Goal: Transaction & Acquisition: Purchase product/service

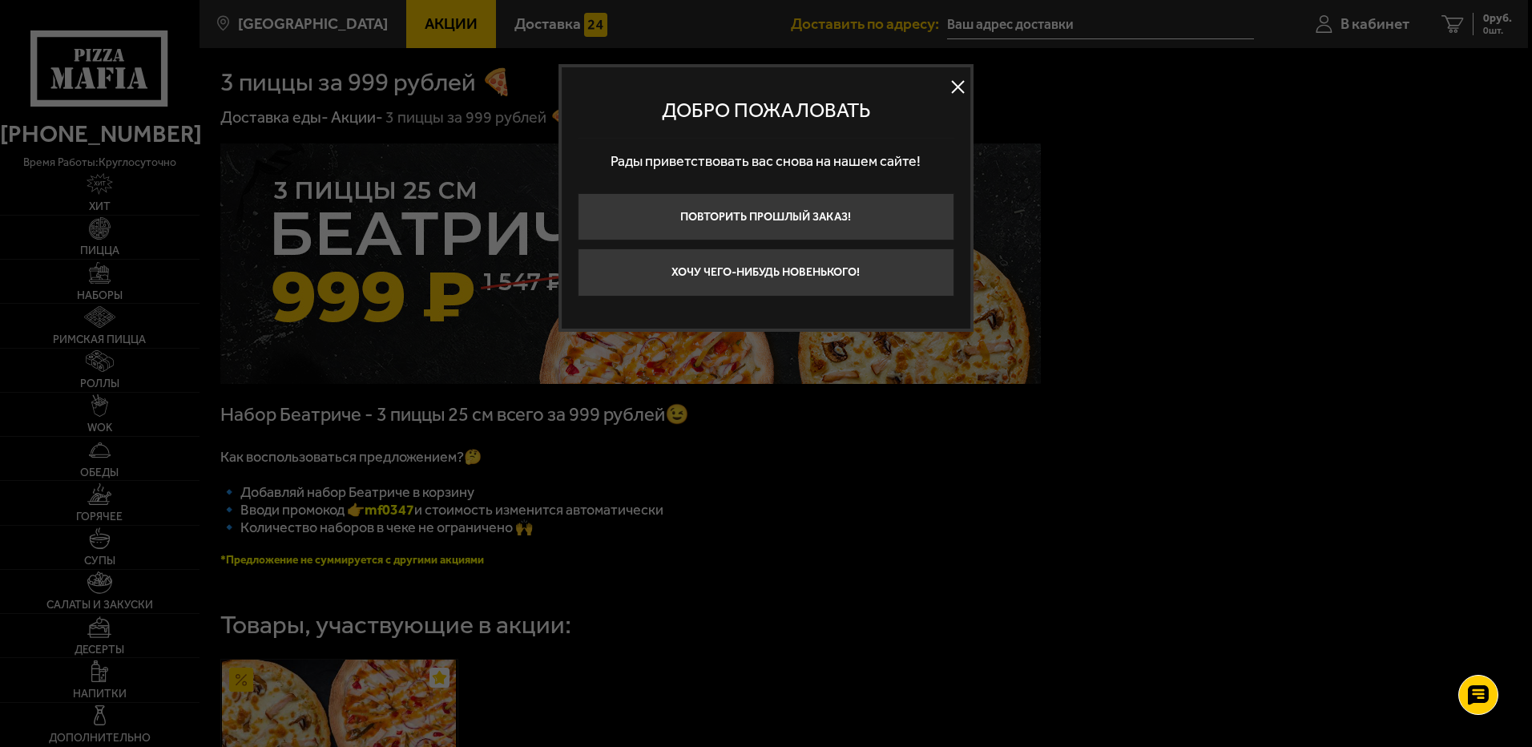
click at [953, 80] on button at bounding box center [958, 87] width 24 height 24
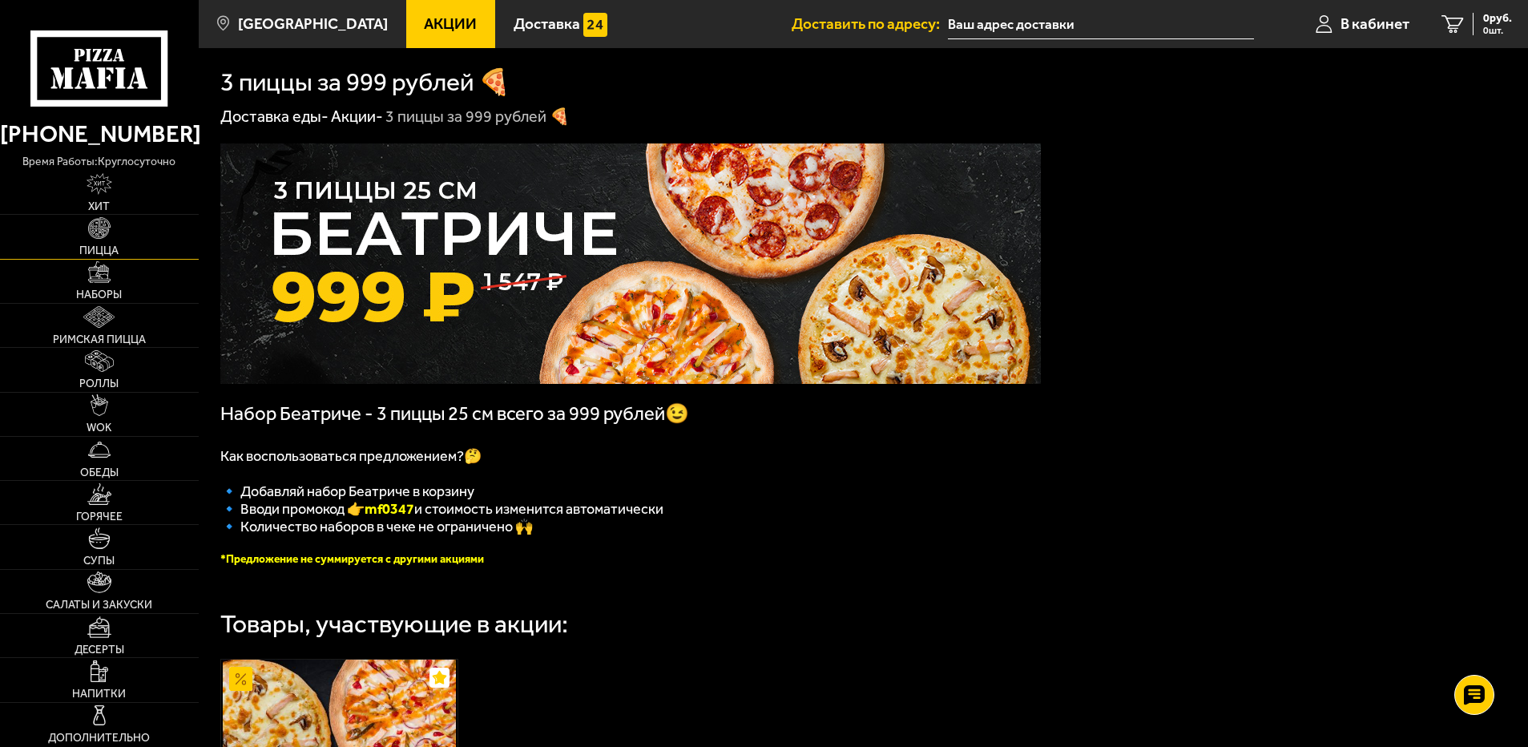
click at [97, 234] on img at bounding box center [99, 228] width 22 height 22
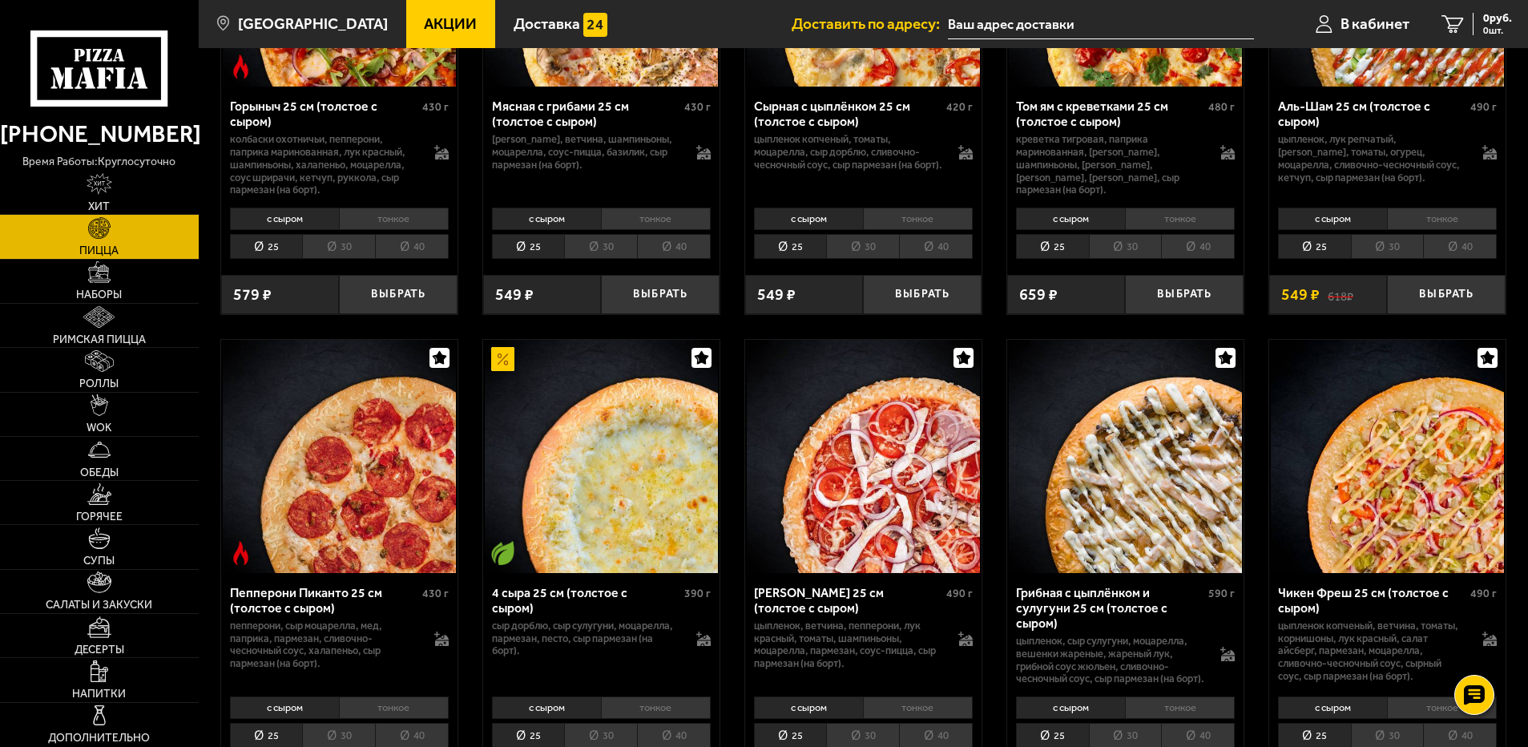
scroll to position [881, 0]
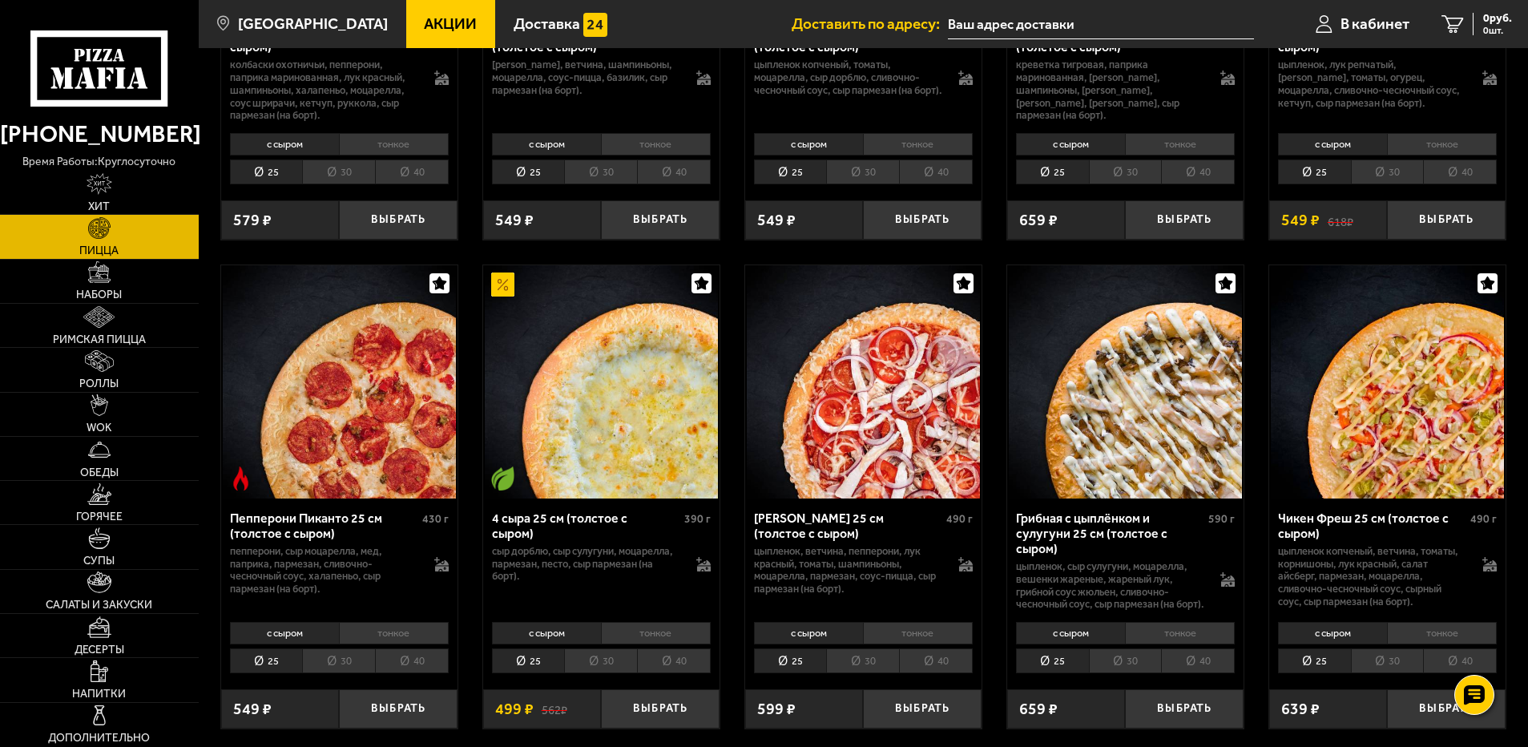
click at [667, 641] on li "тонкое" at bounding box center [656, 633] width 110 height 22
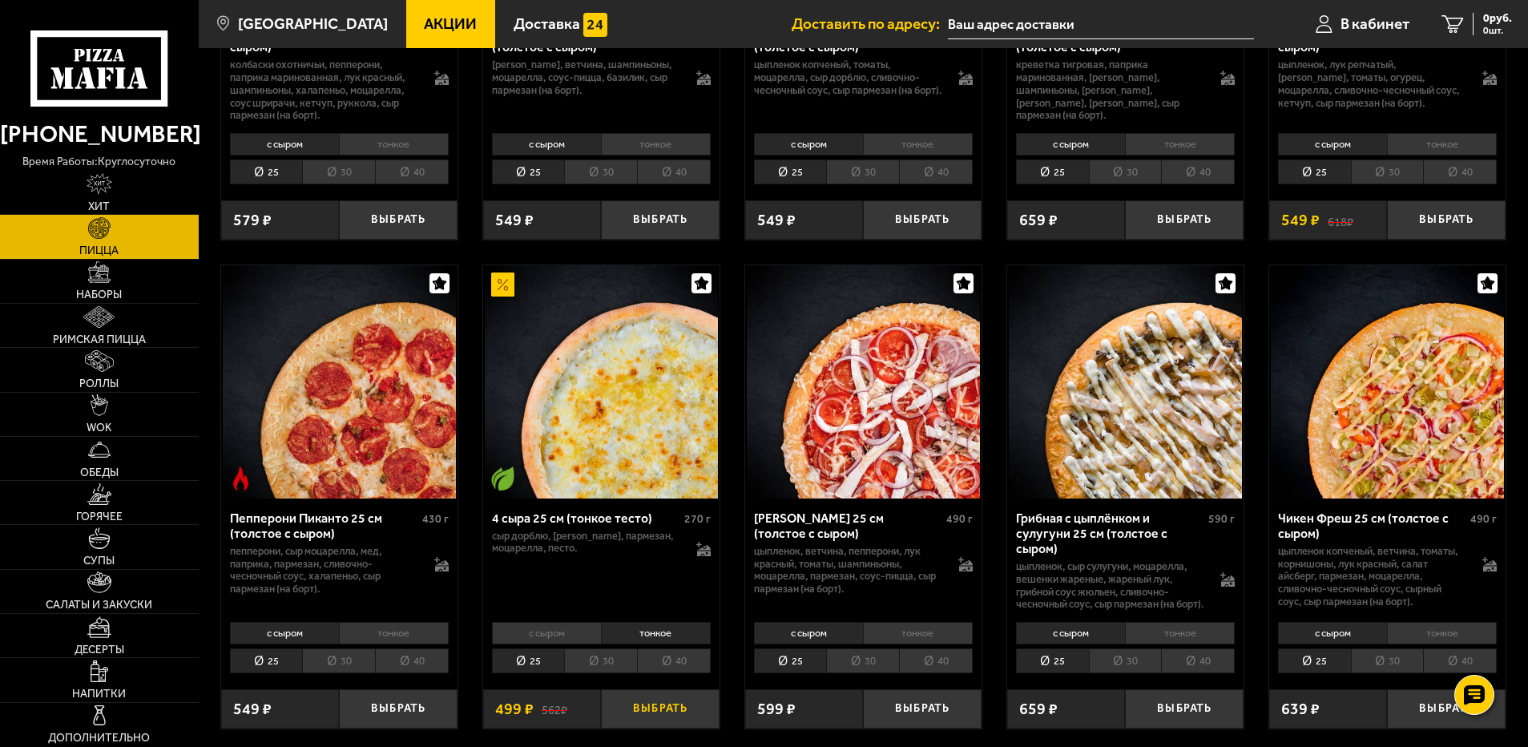
click at [666, 716] on button "Выбрать" at bounding box center [660, 708] width 119 height 39
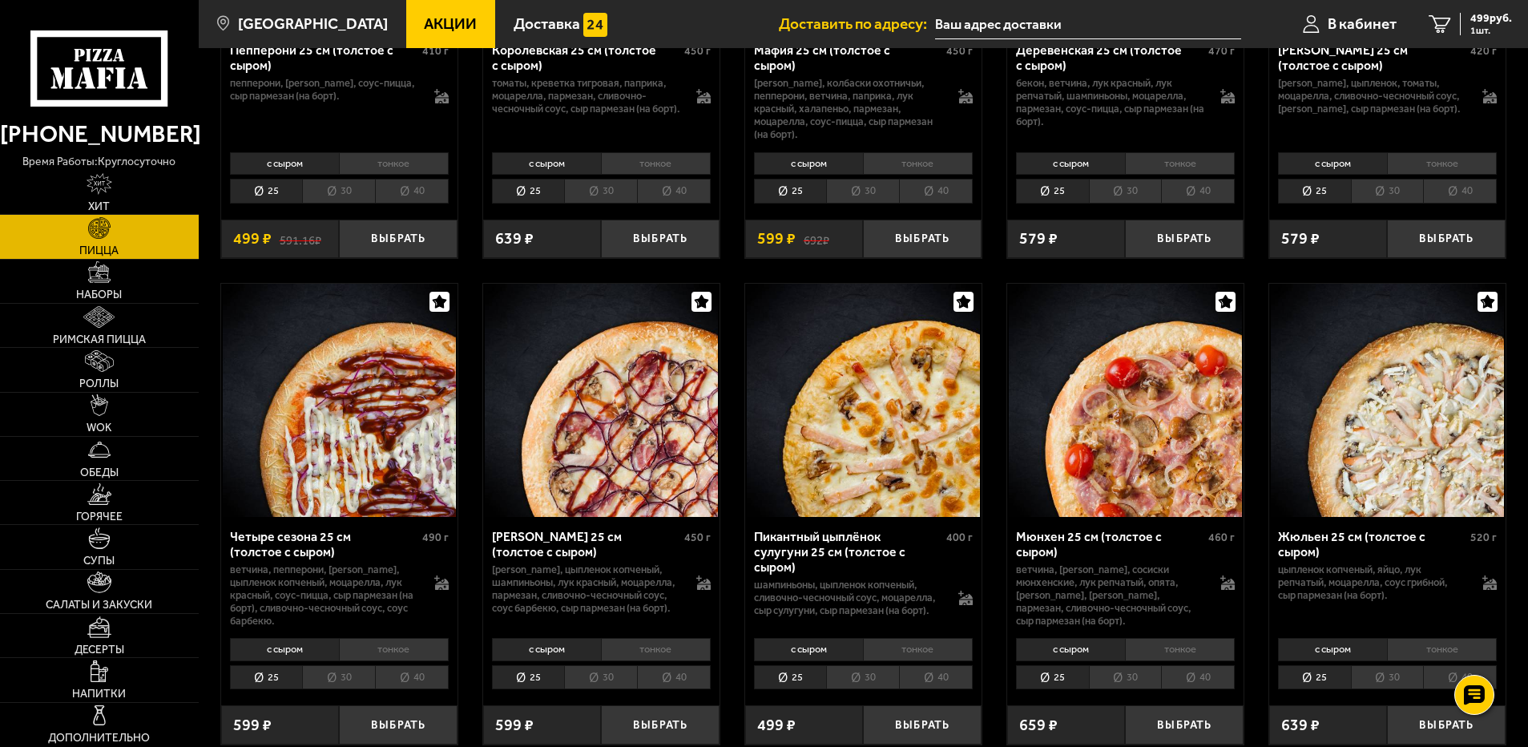
scroll to position [2404, 0]
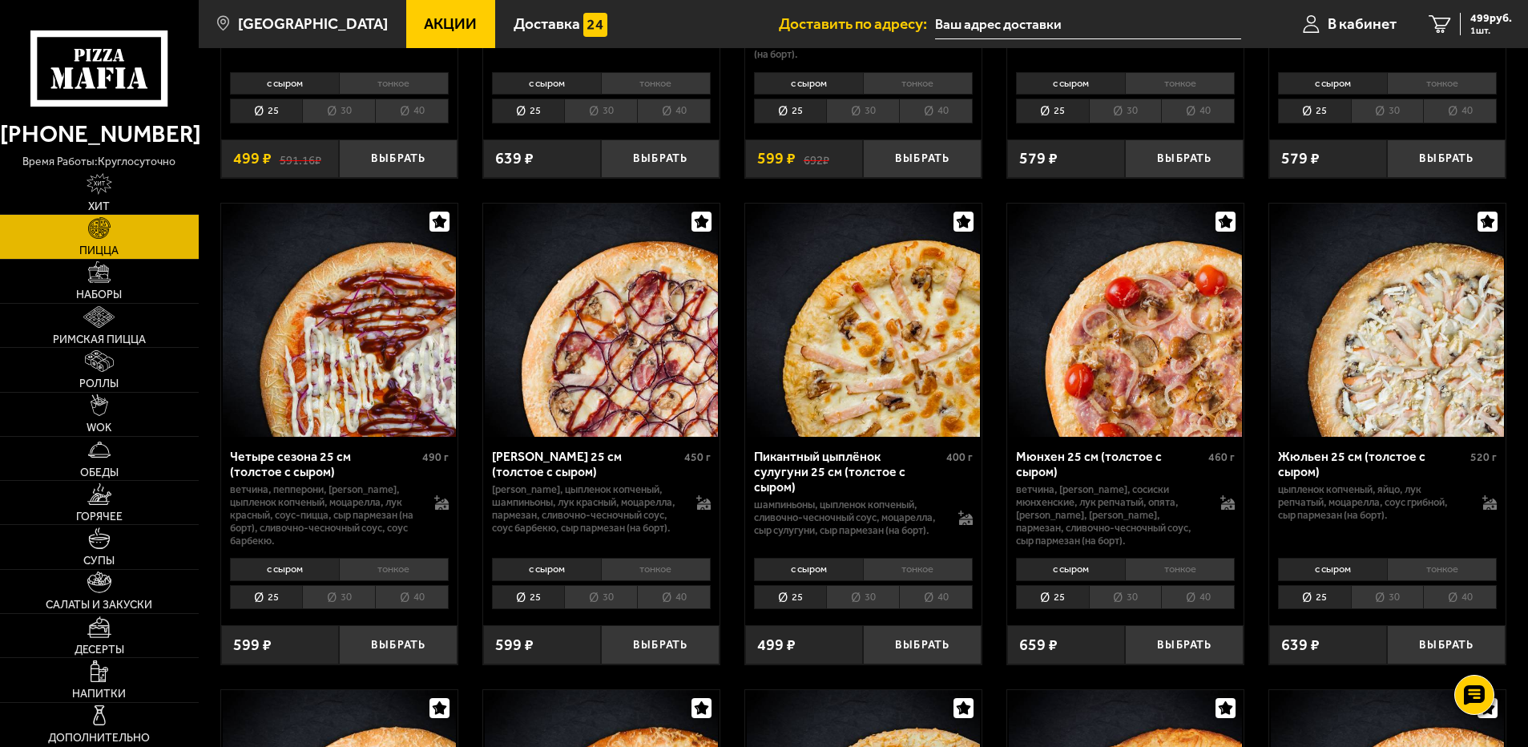
click at [914, 568] on li "тонкое" at bounding box center [918, 569] width 110 height 22
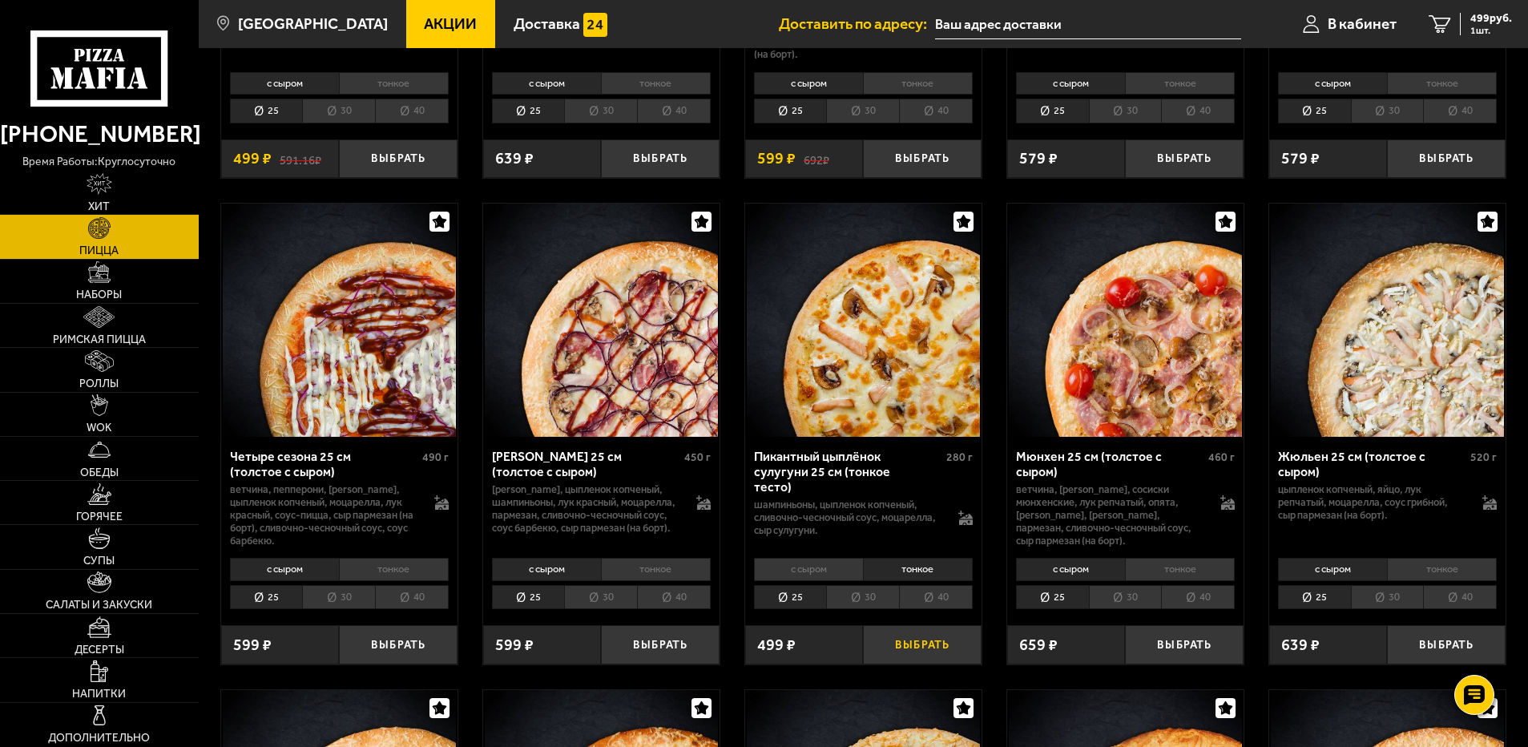
click at [921, 642] on button "Выбрать" at bounding box center [922, 644] width 119 height 39
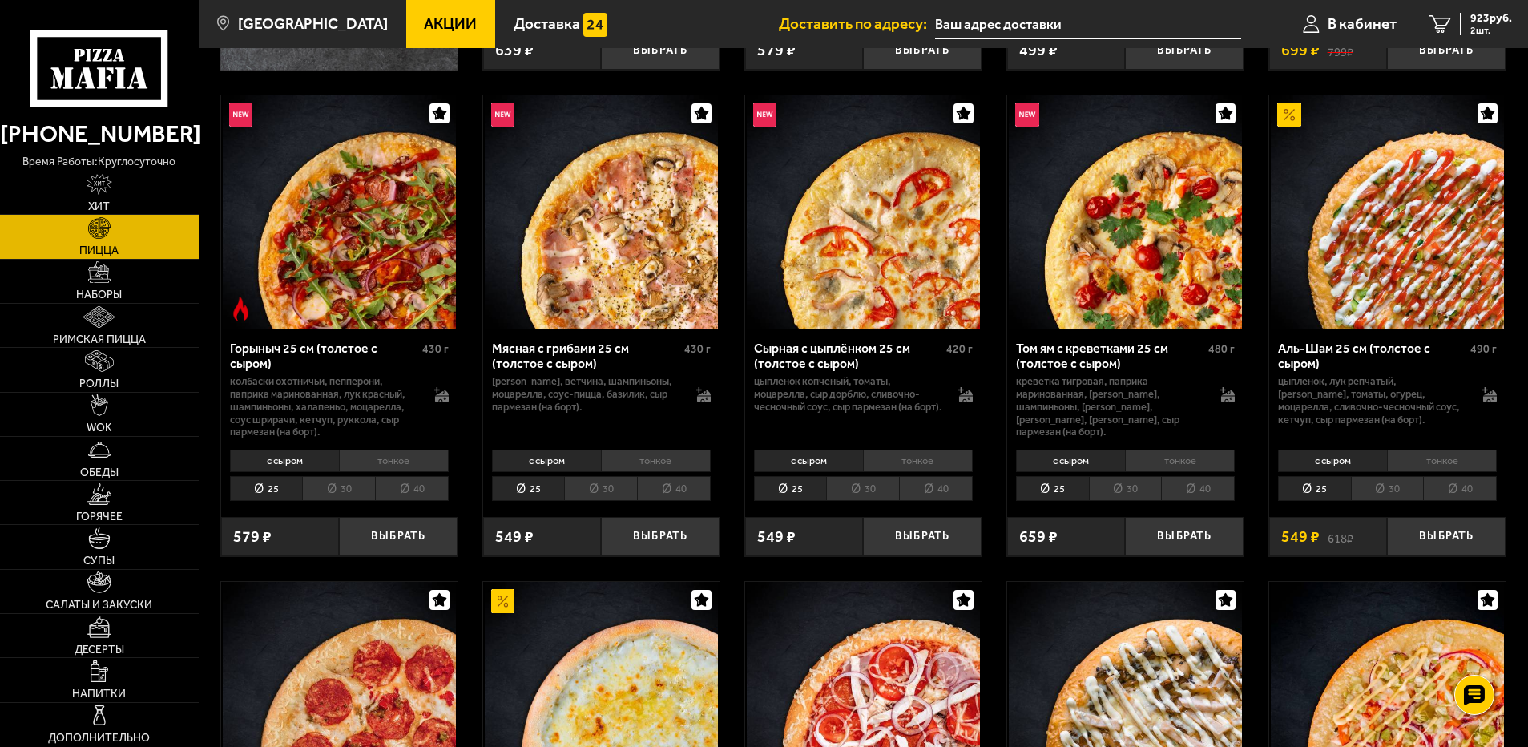
scroll to position [561, 0]
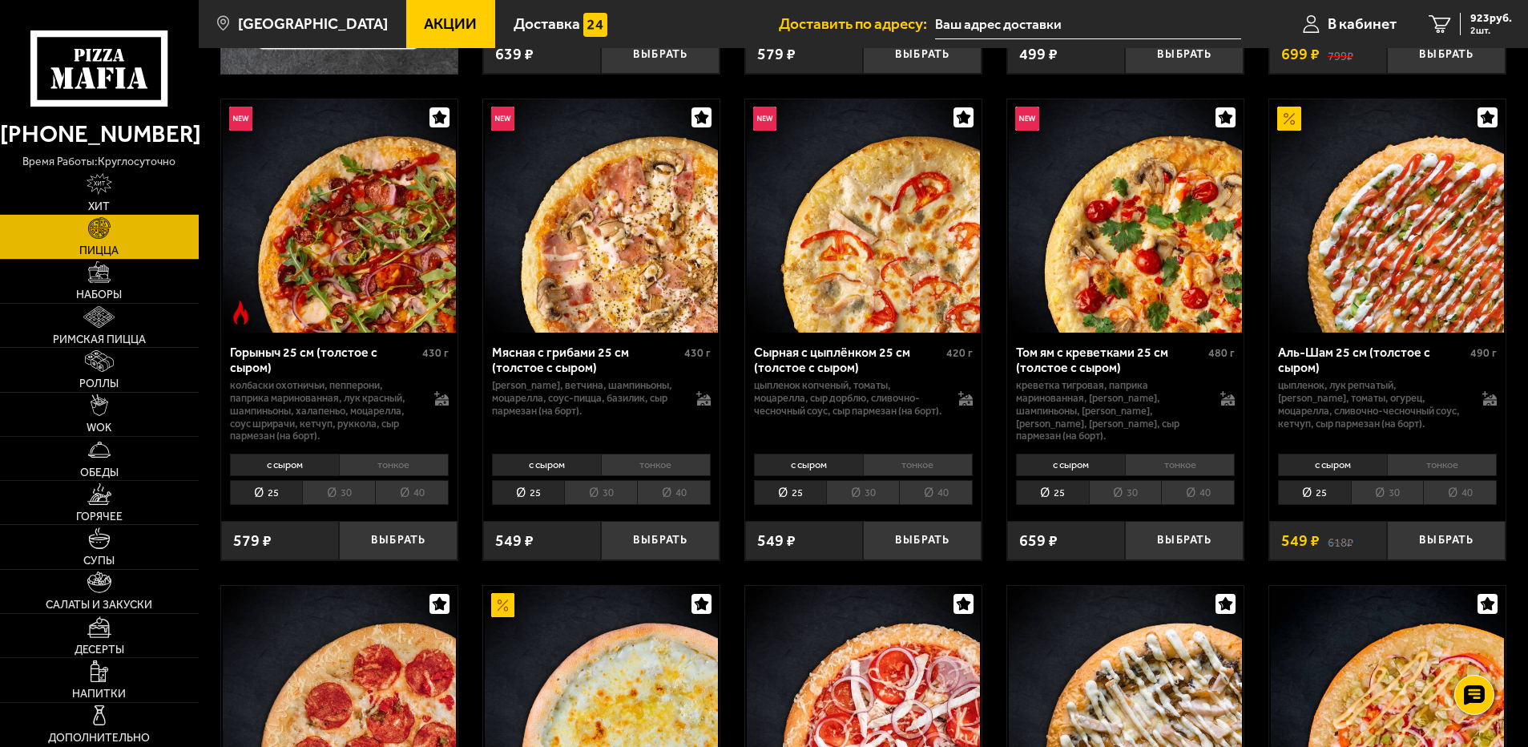
click at [1439, 459] on li "тонкое" at bounding box center [1442, 465] width 110 height 22
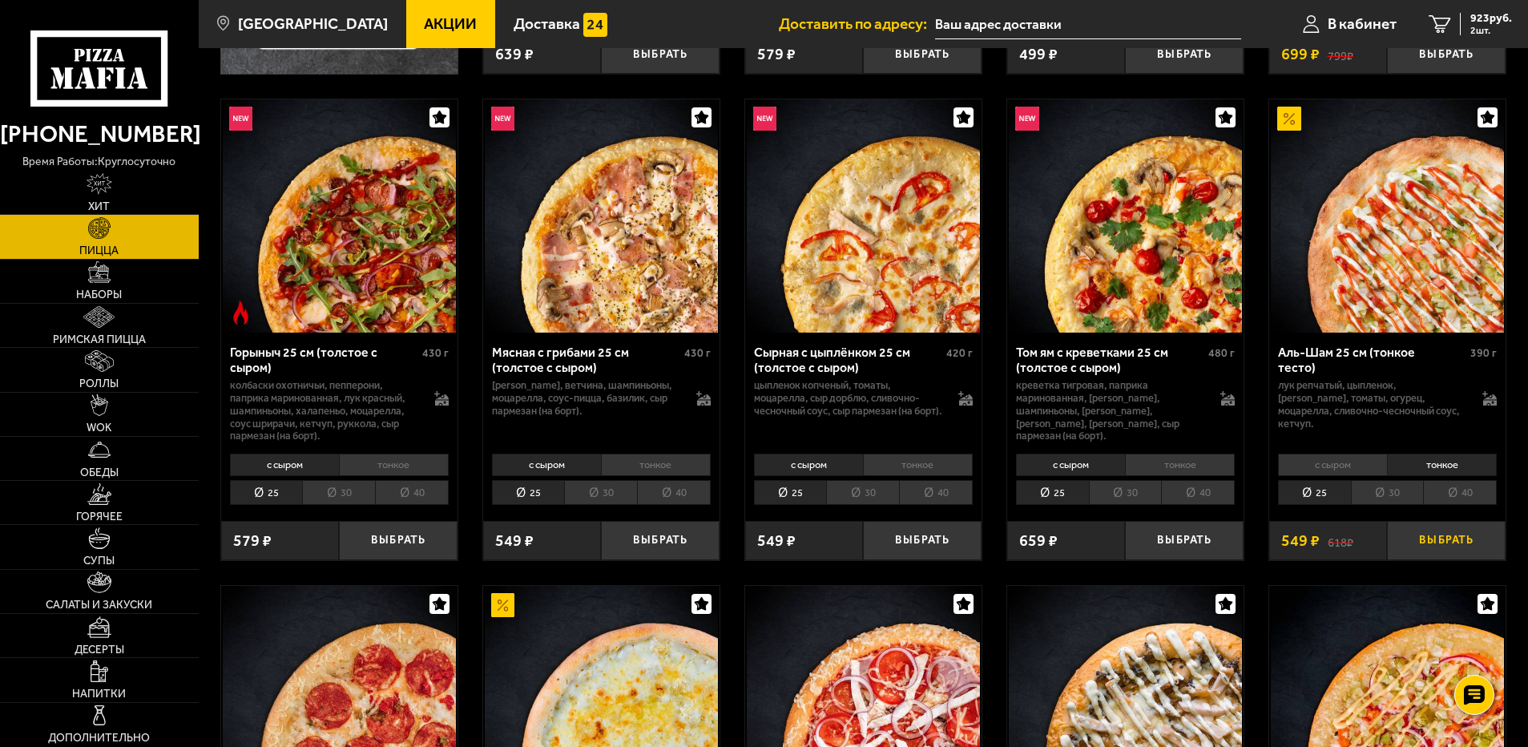
click at [1437, 531] on button "Выбрать" at bounding box center [1446, 540] width 119 height 39
click at [1471, 20] on span "1365 руб." at bounding box center [1488, 18] width 48 height 11
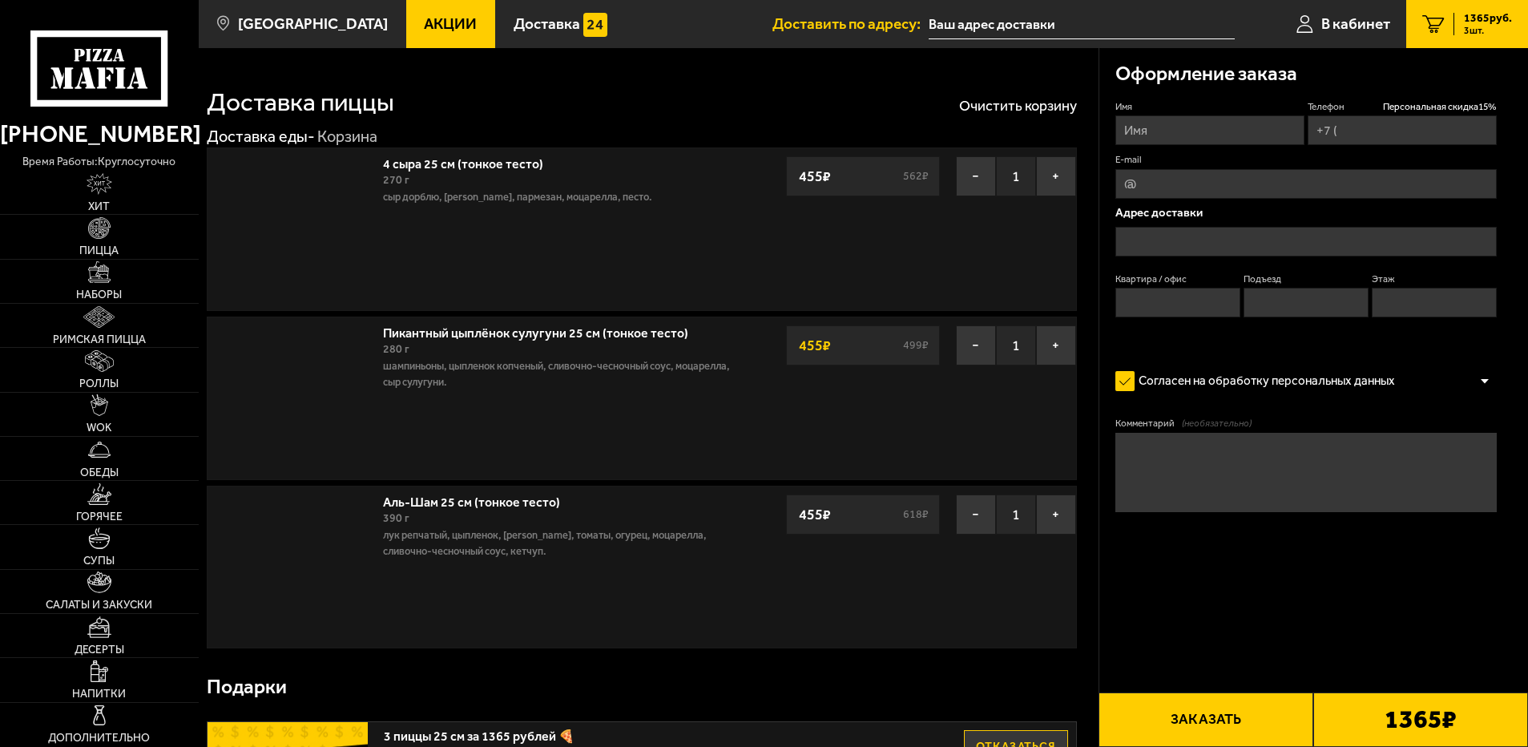
type input "+7 (921) 659-82-17"
type input "Санкт-Петербург, улица Бутлерова, 16"
type input "97"
type input "5"
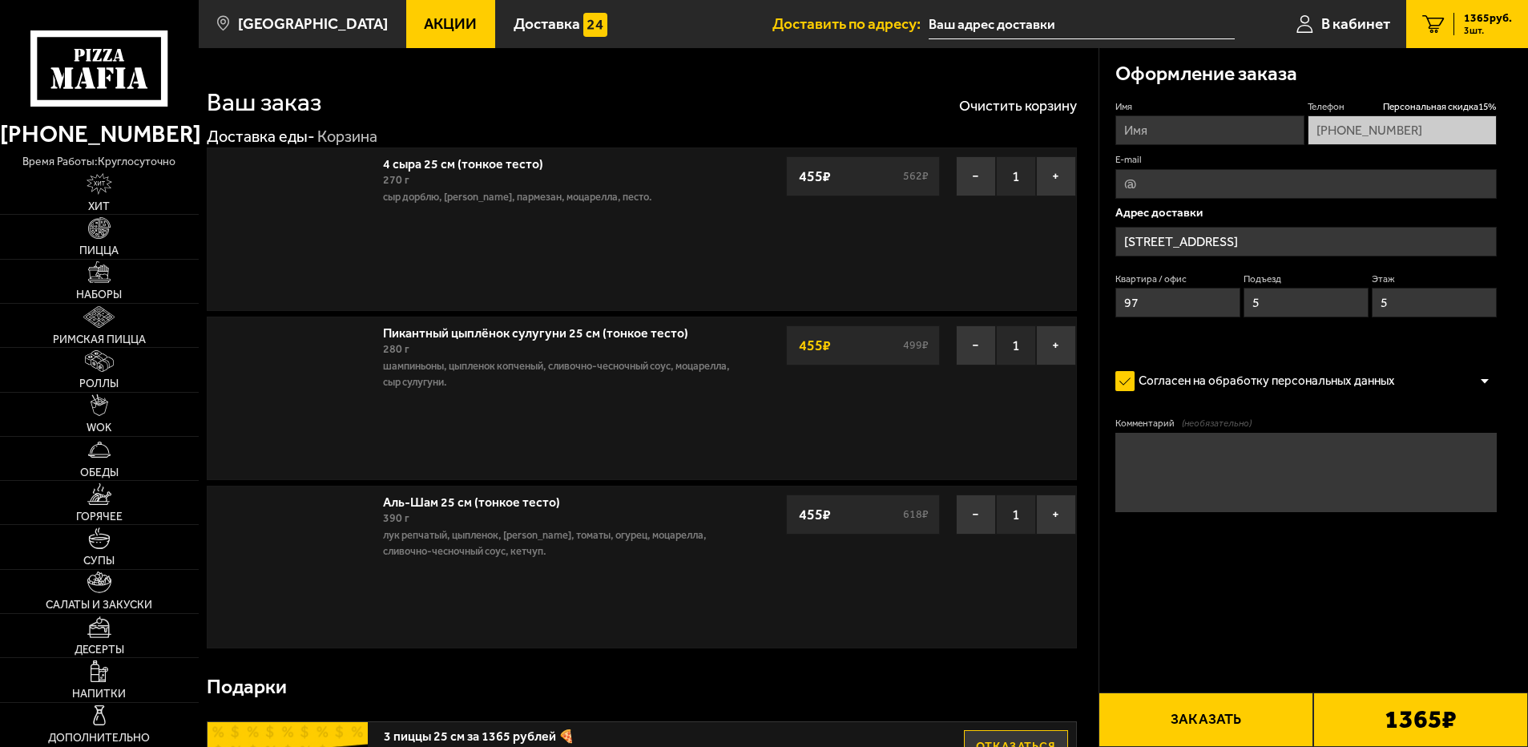
type input "улица Бутлерова, 16"
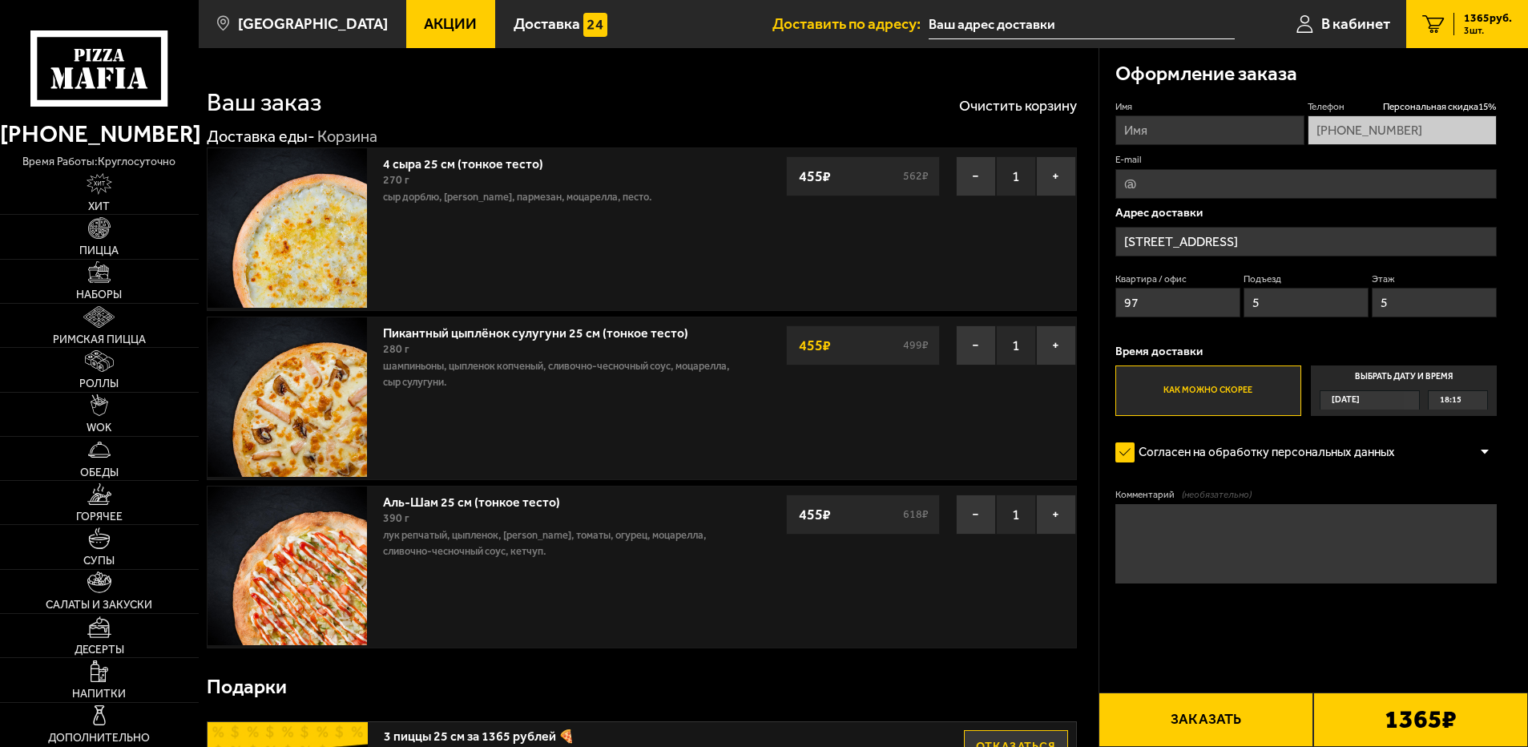
click at [1216, 718] on button "Заказать" at bounding box center [1206, 719] width 215 height 54
click at [1220, 709] on button "Заказать" at bounding box center [1206, 719] width 215 height 54
click at [1141, 127] on input "Имя" at bounding box center [1209, 130] width 189 height 30
type input "Татьяна Евгеньевна Красавчикова"
type input "tana-k-ribka@yandex.ru"
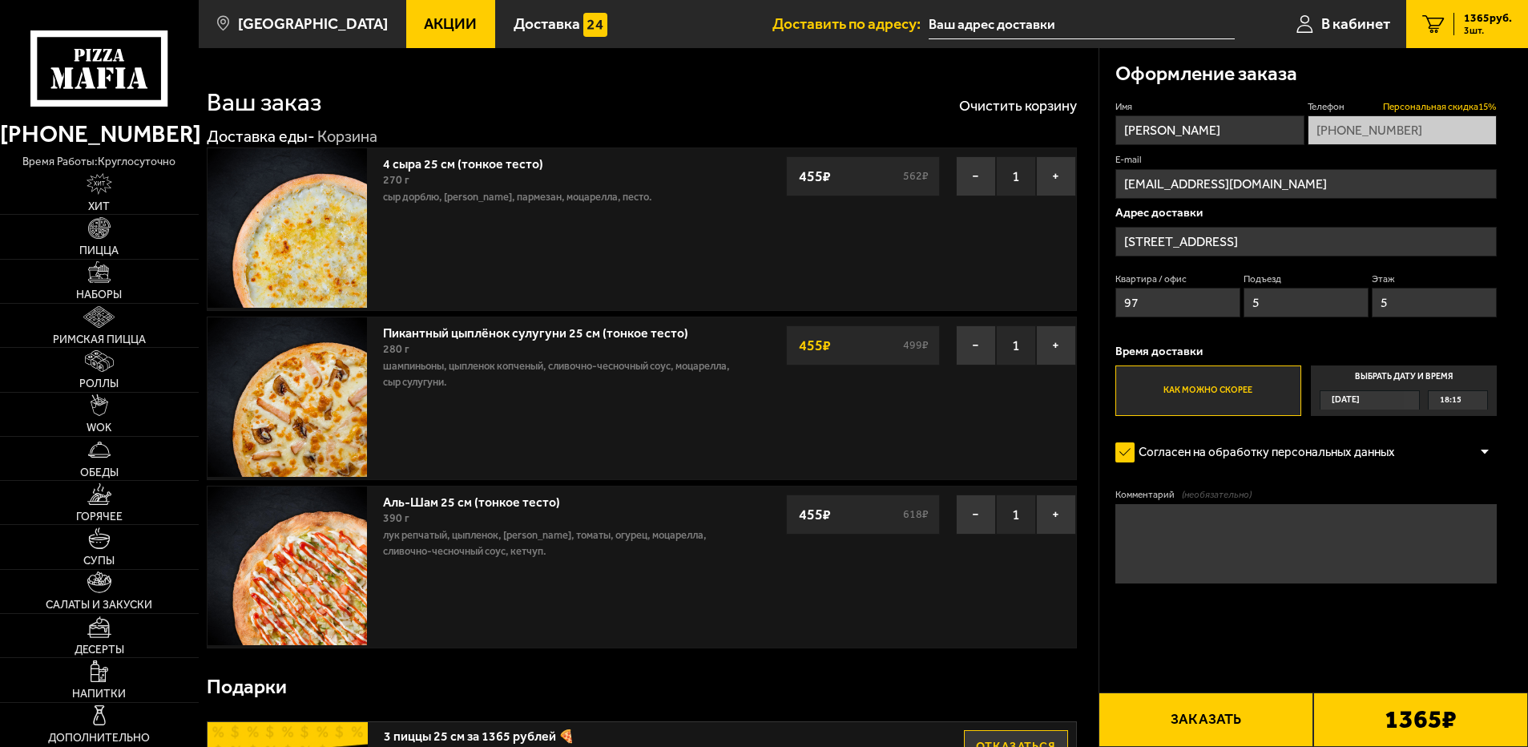
click at [1468, 103] on span "Персональная скидка 15 %" at bounding box center [1440, 107] width 114 height 14
click at [1463, 102] on span "Персональная скидка 15 %" at bounding box center [1440, 107] width 114 height 14
click at [1193, 713] on button "Заказать" at bounding box center [1206, 719] width 215 height 54
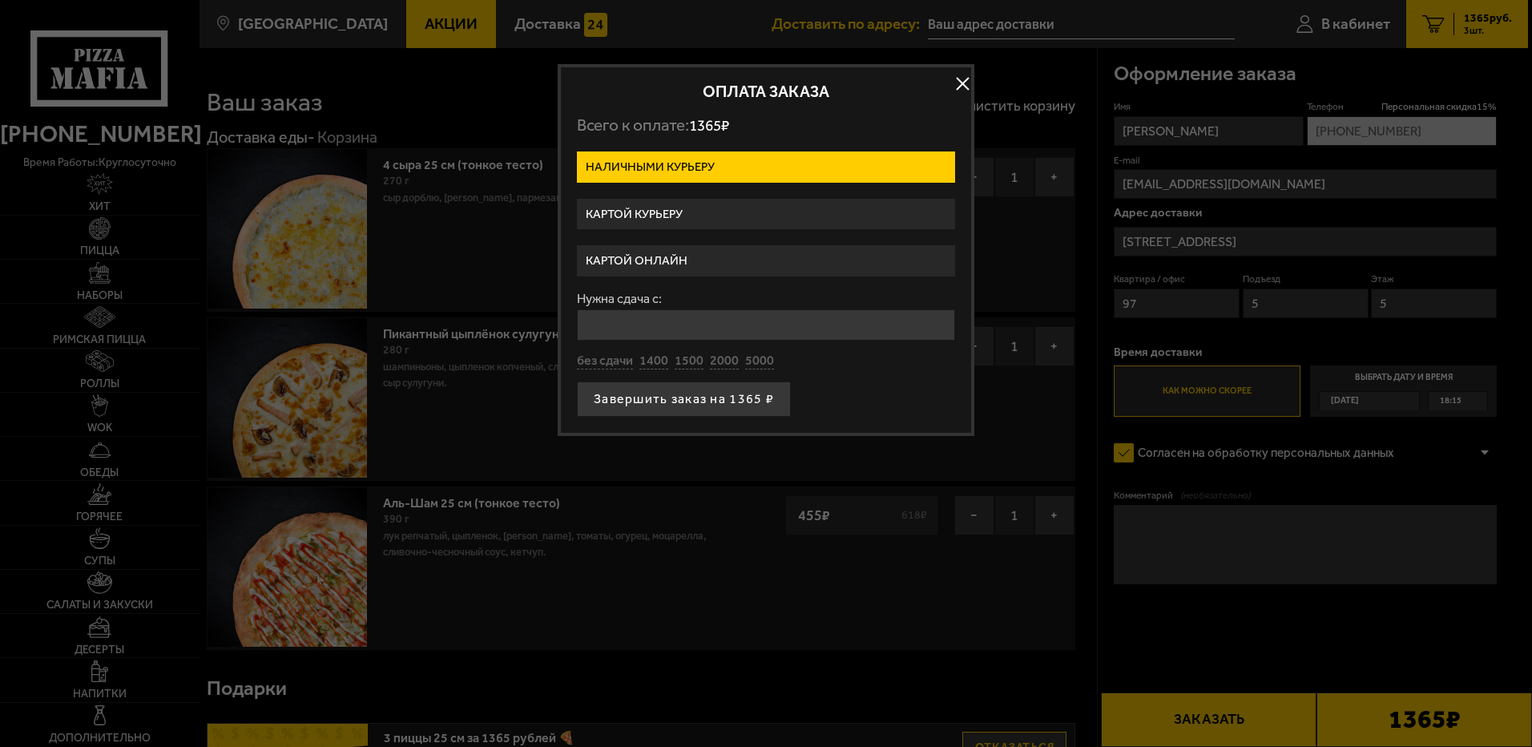
click at [768, 255] on label "Картой онлайн" at bounding box center [766, 260] width 378 height 31
click at [0, 0] on input "Картой онлайн" at bounding box center [0, 0] width 0 height 0
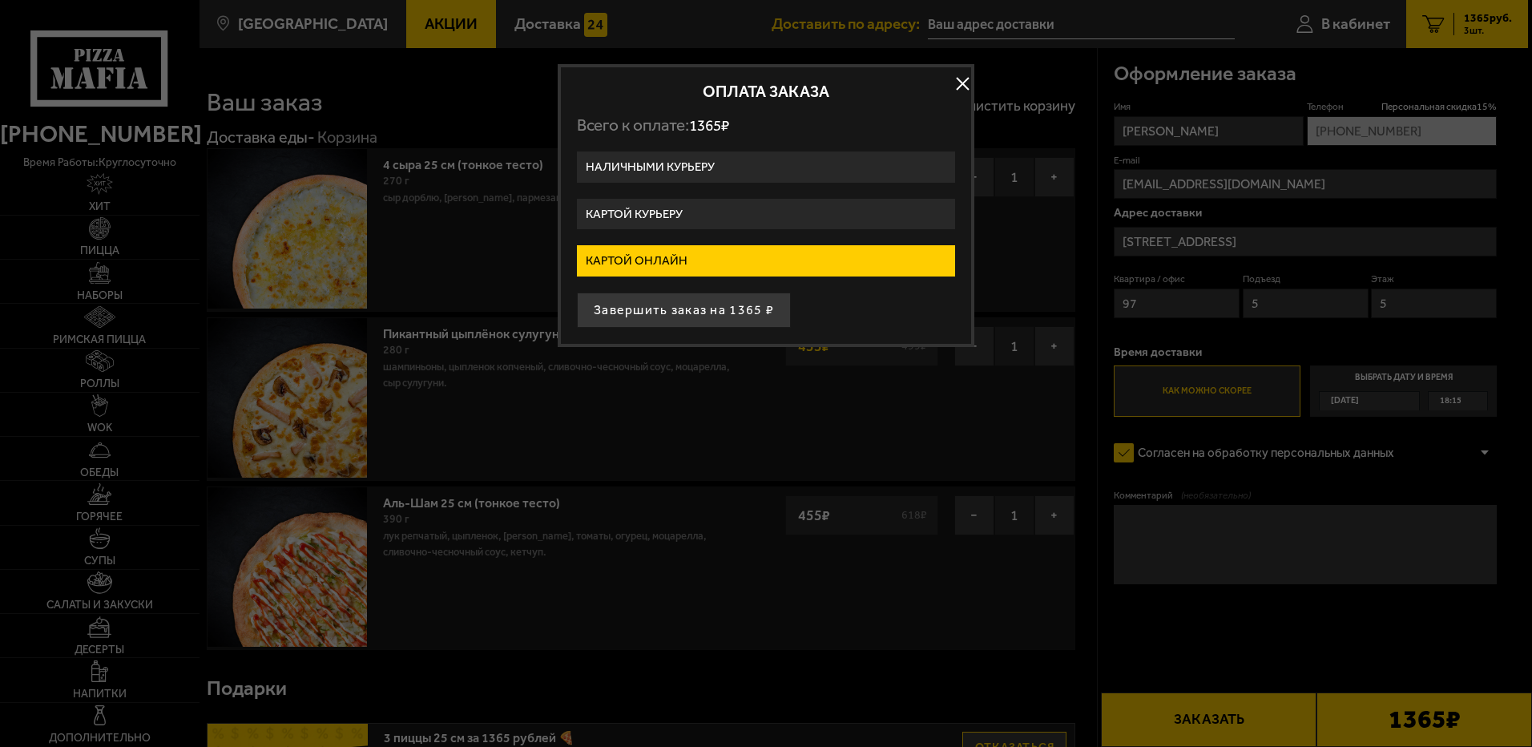
click at [768, 255] on label "Картой онлайн" at bounding box center [766, 260] width 378 height 31
click at [0, 0] on input "Картой онлайн" at bounding box center [0, 0] width 0 height 0
click at [836, 655] on div at bounding box center [766, 373] width 1532 height 747
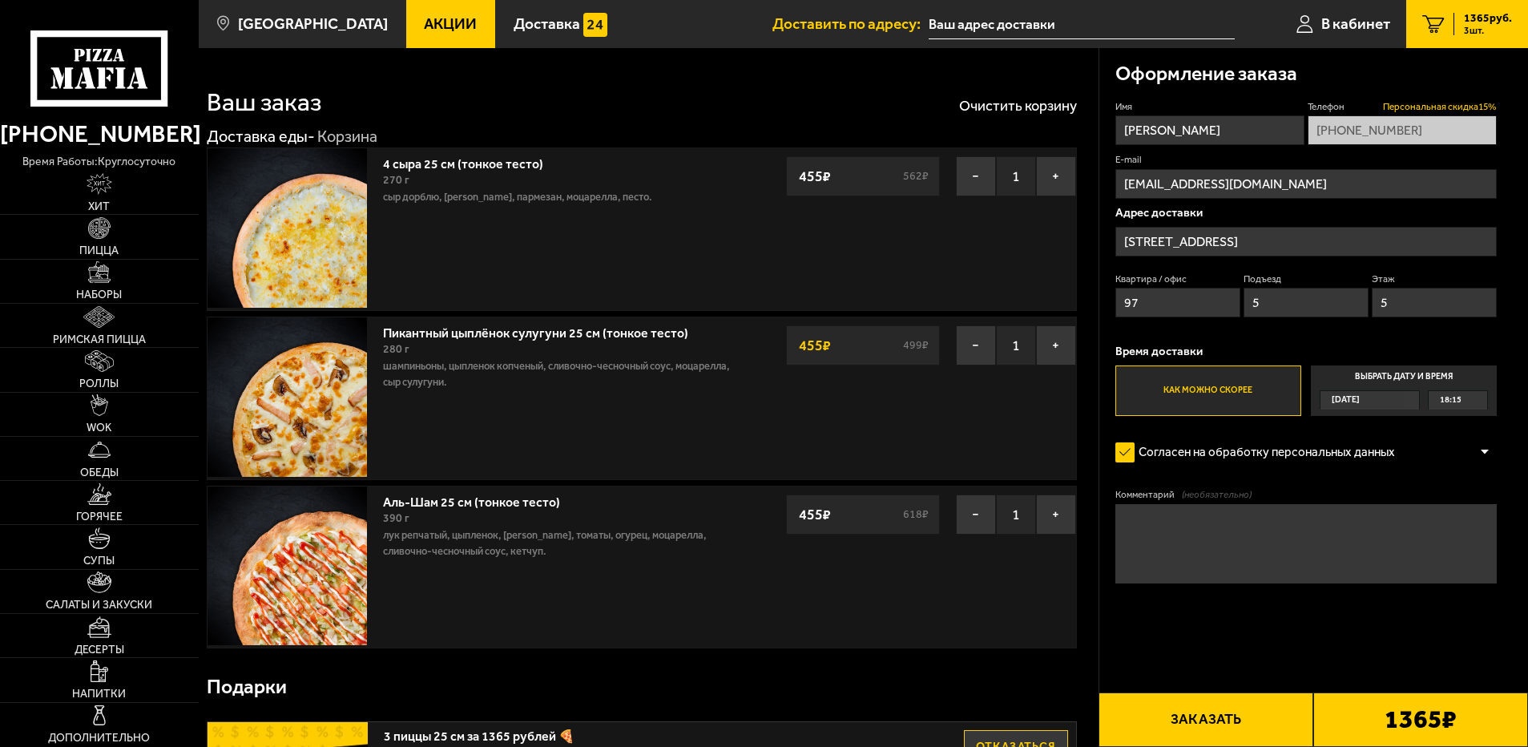
click at [1446, 105] on span "Персональная скидка 15 %" at bounding box center [1440, 107] width 114 height 14
click at [1422, 100] on span "Персональная скидка 15 %" at bounding box center [1440, 107] width 114 height 14
click at [1330, 100] on label "Телефон Персональная скидка 15 %" at bounding box center [1402, 107] width 189 height 14
click at [1215, 713] on button "Заказать" at bounding box center [1206, 719] width 215 height 54
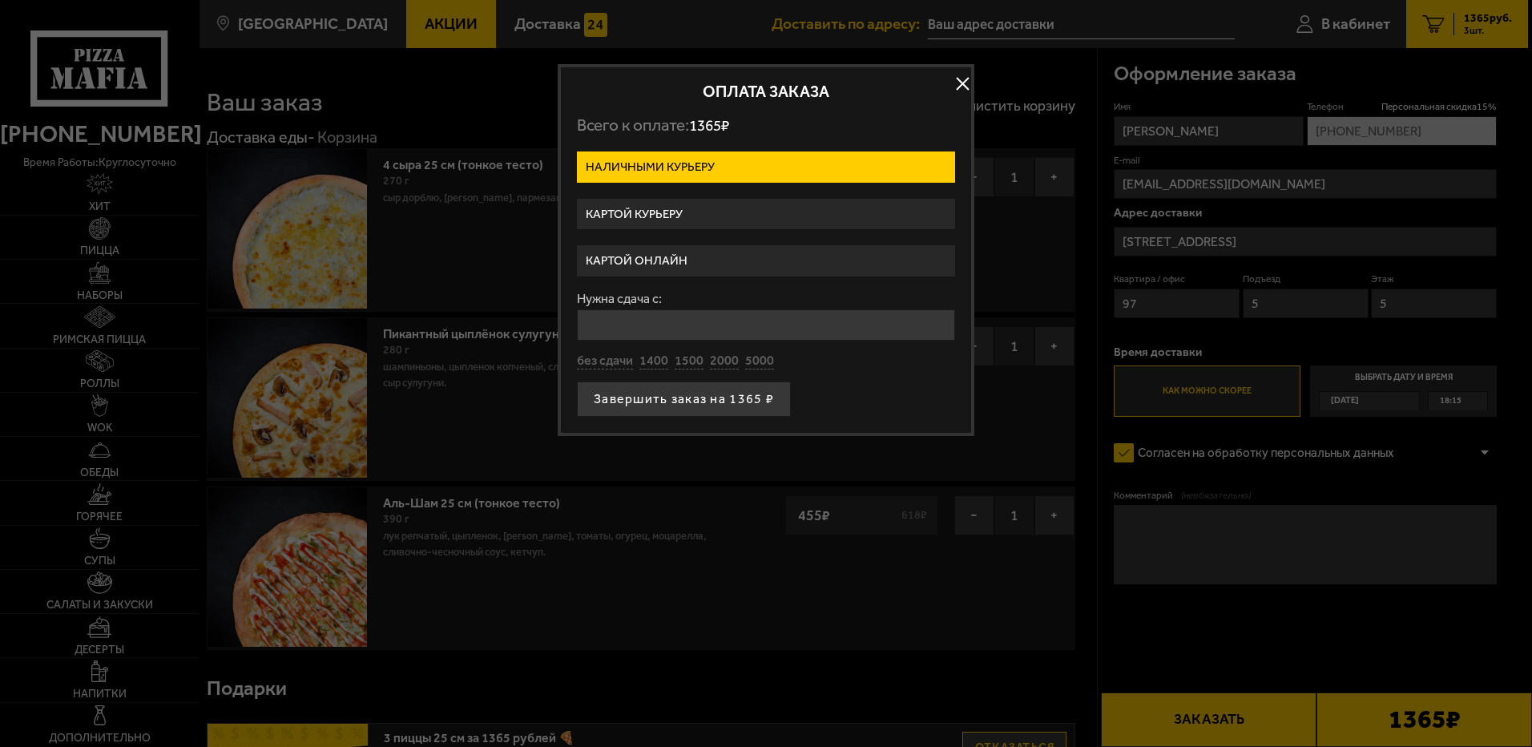
click at [726, 256] on label "Картой онлайн" at bounding box center [766, 260] width 378 height 31
click at [0, 0] on input "Картой онлайн" at bounding box center [0, 0] width 0 height 0
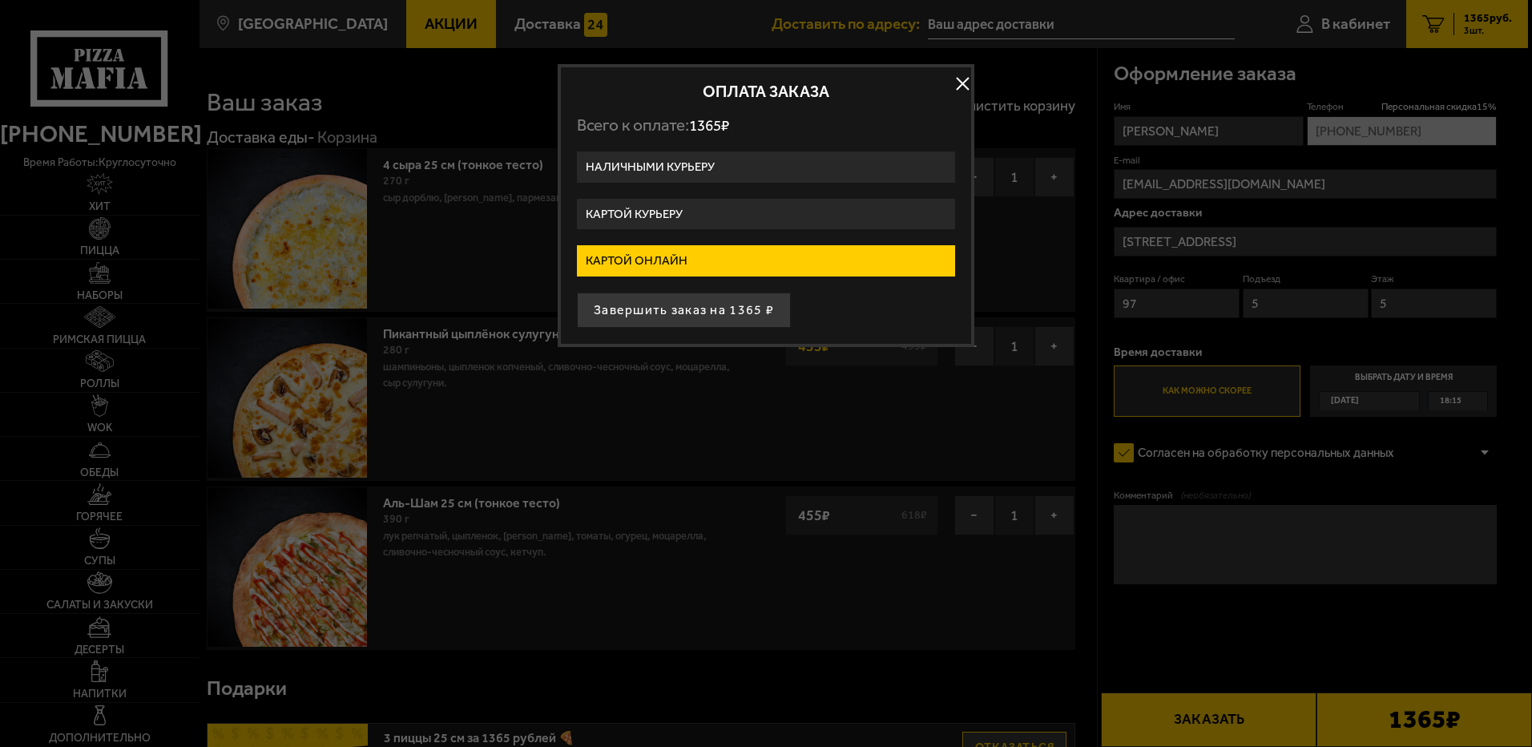
click at [726, 256] on label "Картой онлайн" at bounding box center [766, 260] width 378 height 31
click at [0, 0] on input "Картой онлайн" at bounding box center [0, 0] width 0 height 0
click at [697, 304] on button "Завершить заказ на 1365 ₽" at bounding box center [684, 309] width 214 height 35
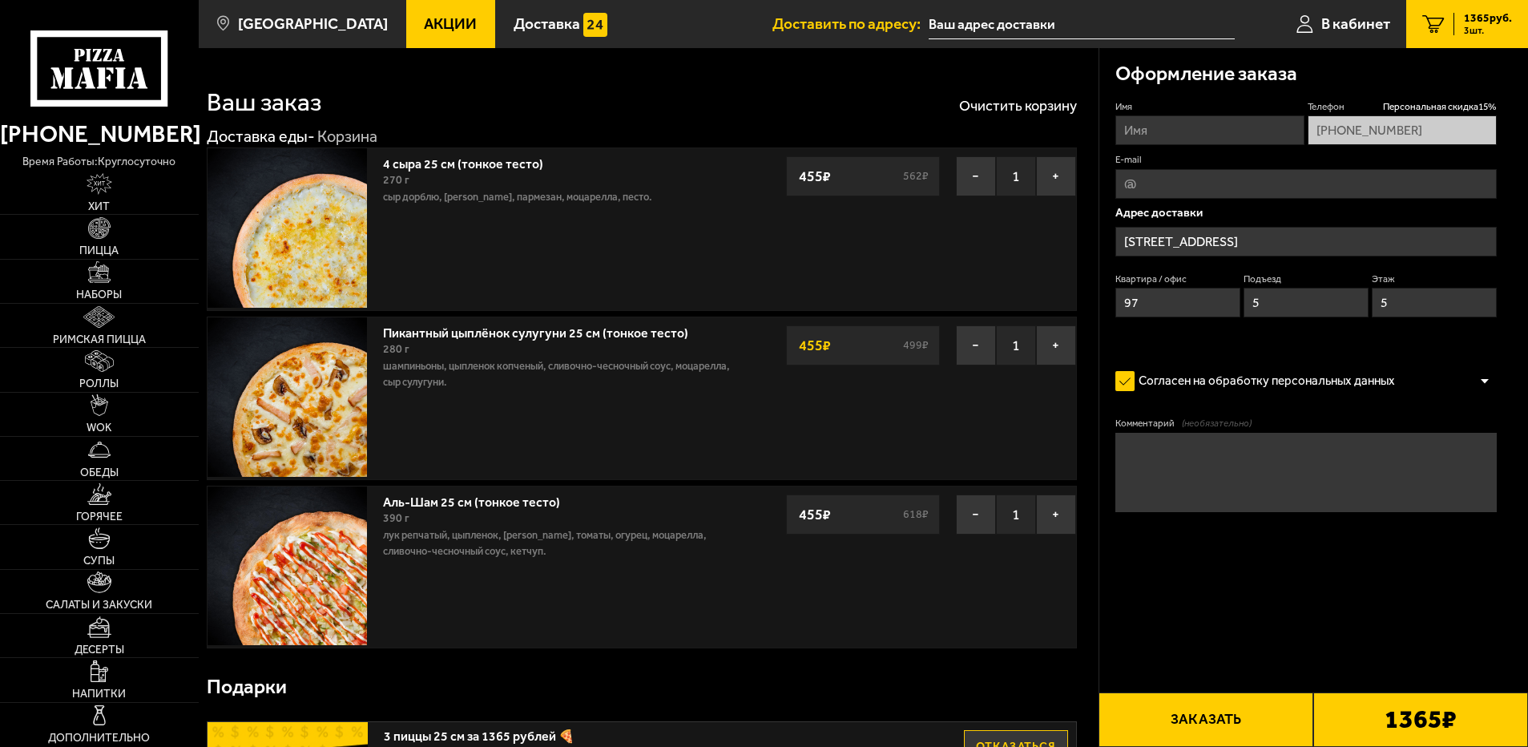
type input "[STREET_ADDRESS]"
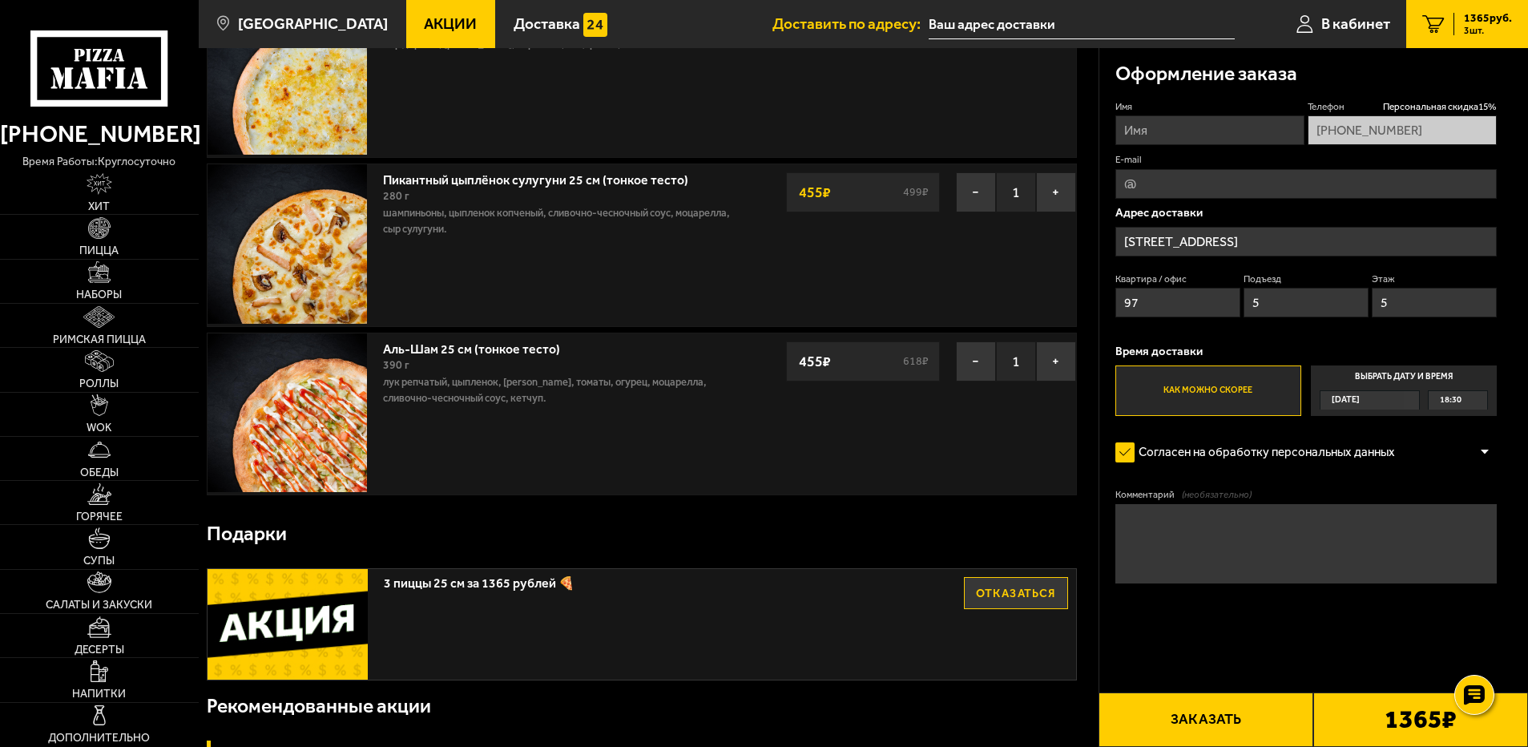
scroll to position [160, 0]
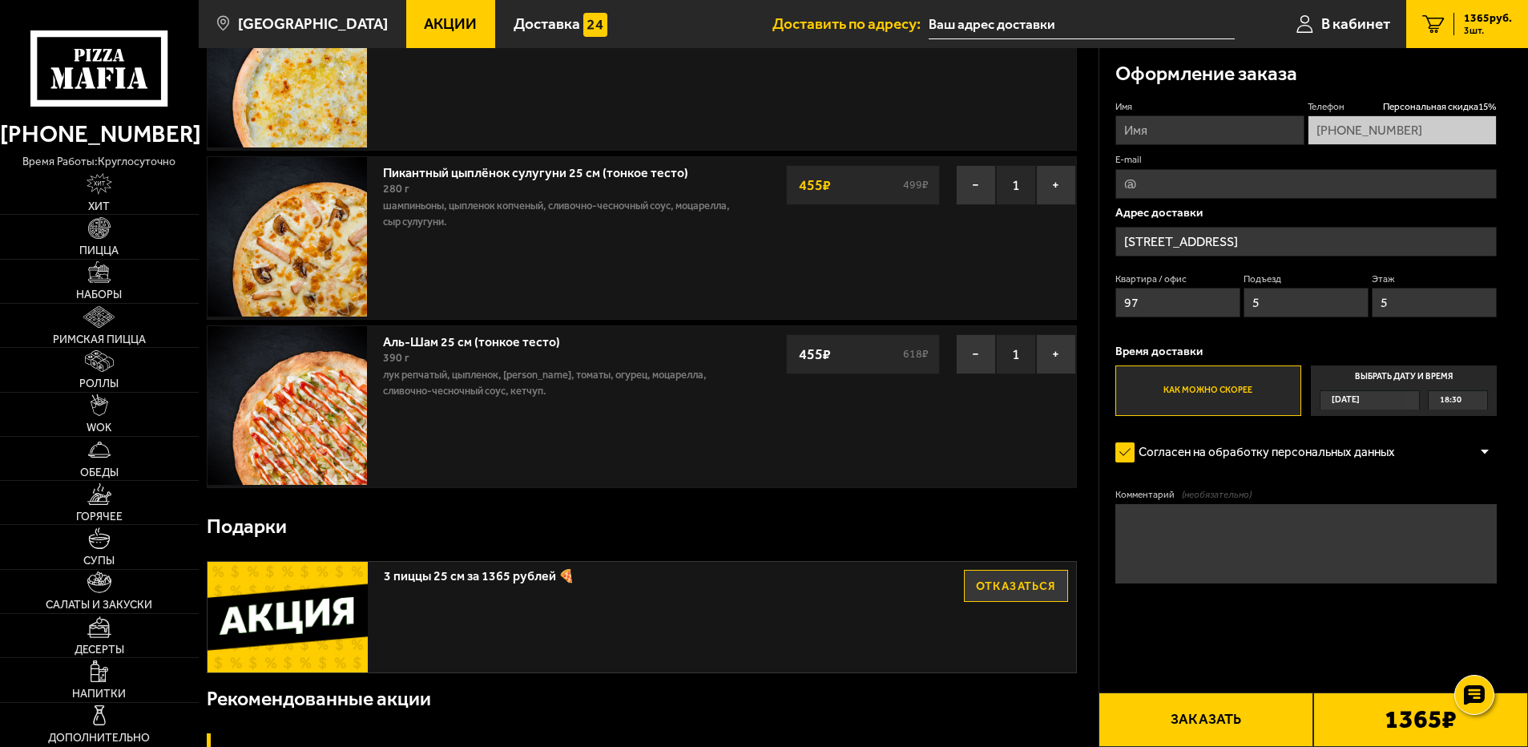
click at [1221, 715] on button "Заказать" at bounding box center [1206, 719] width 215 height 54
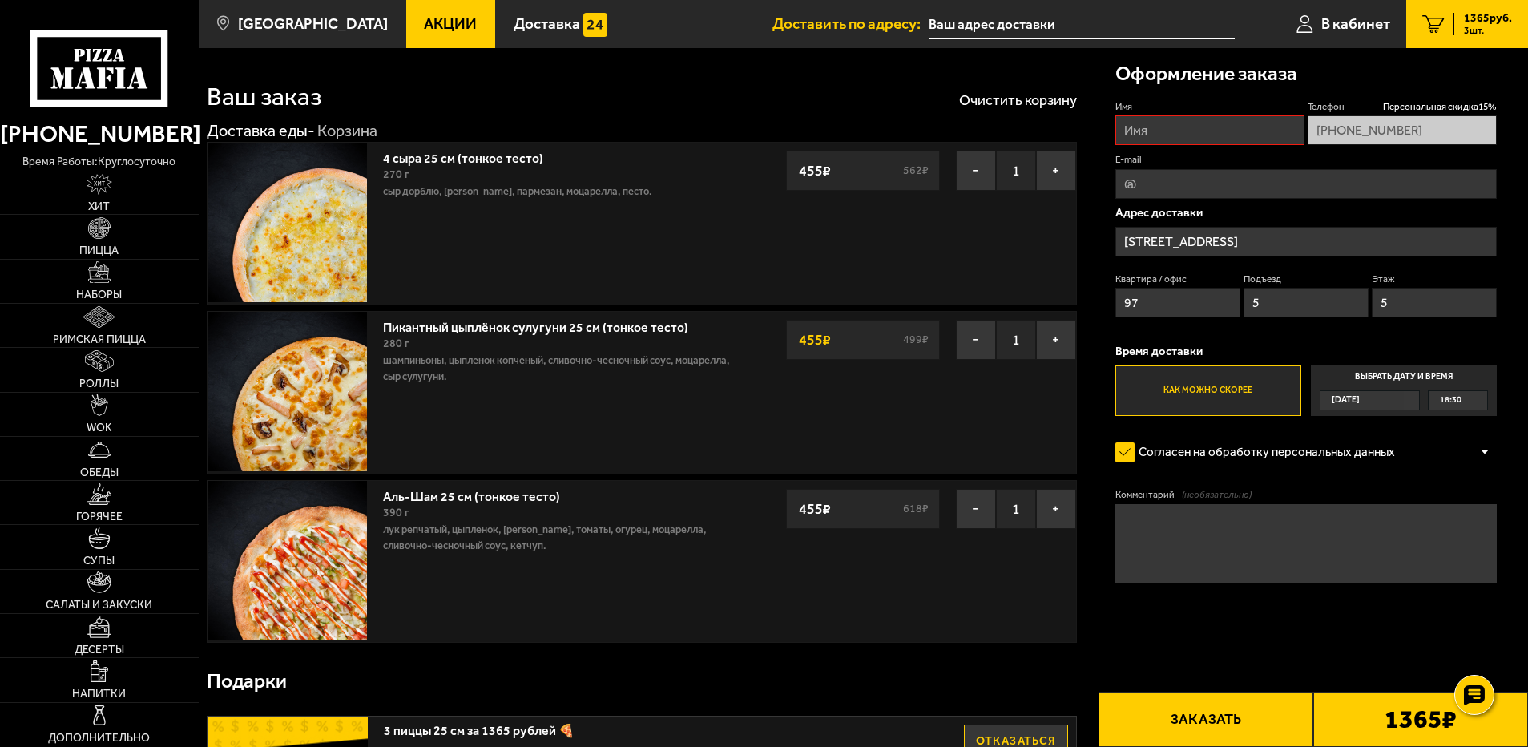
scroll to position [0, 0]
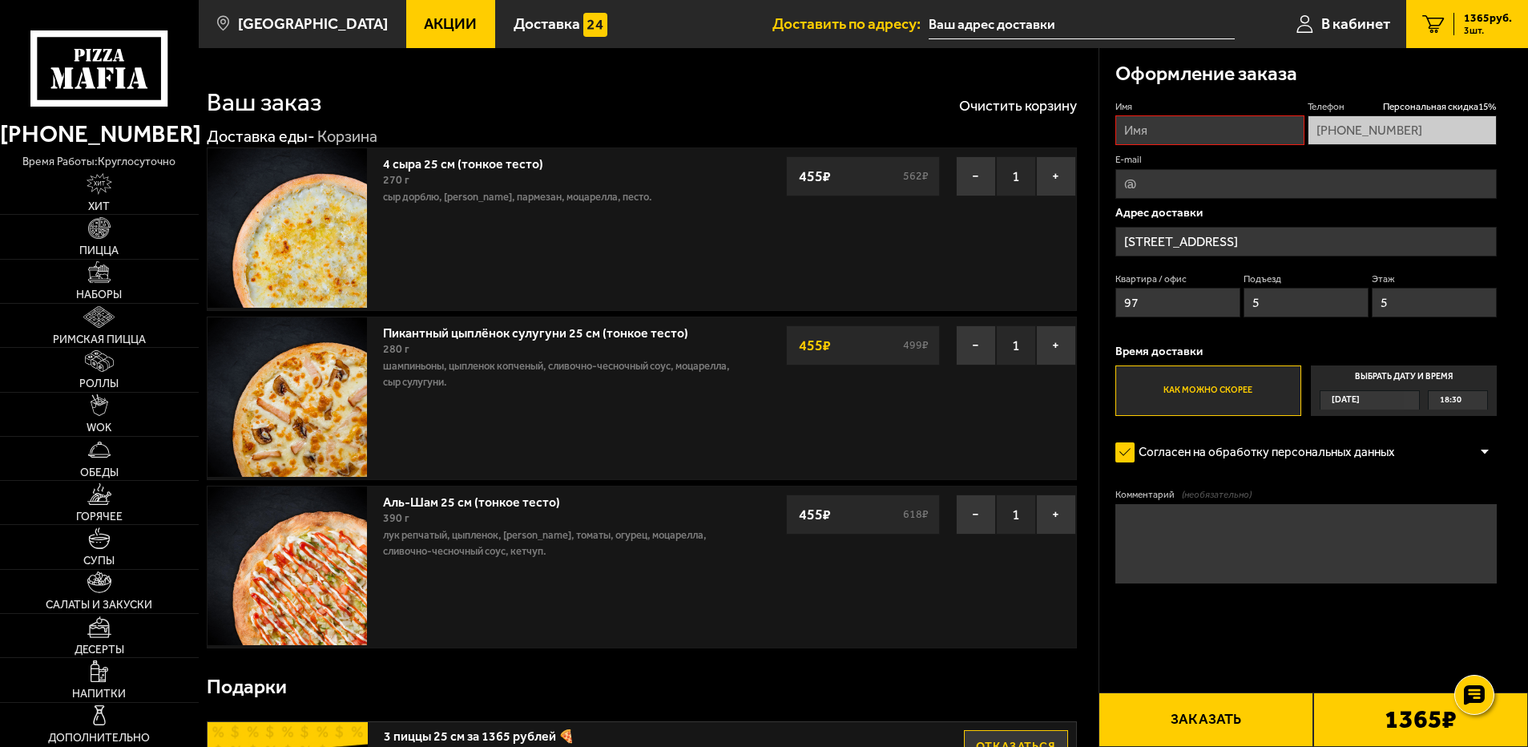
click at [1123, 137] on input "Имя" at bounding box center [1209, 130] width 189 height 30
type input "Татьяна Евгеньевна Красавчикова"
type input "tana-k-ribka@yandex.ru"
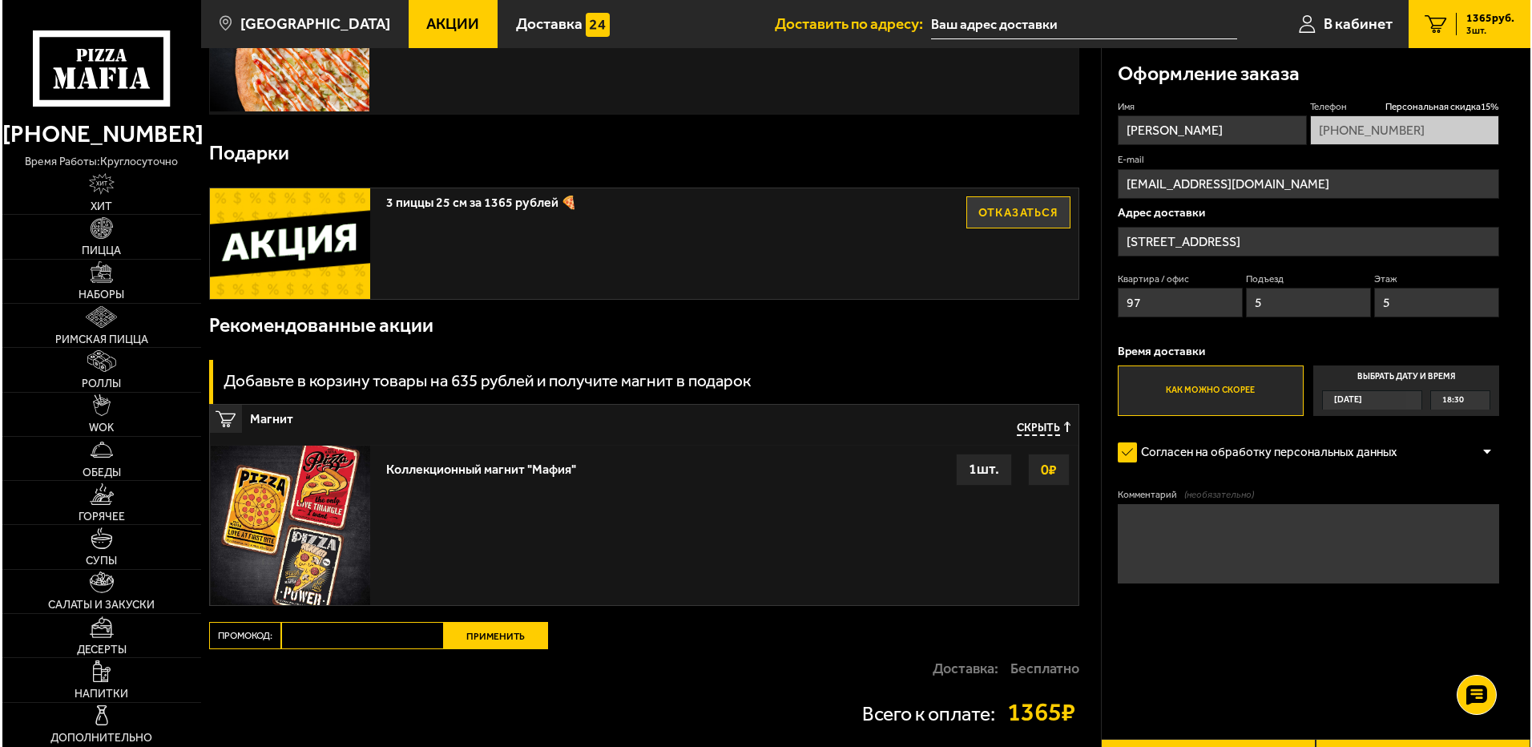
scroll to position [685, 0]
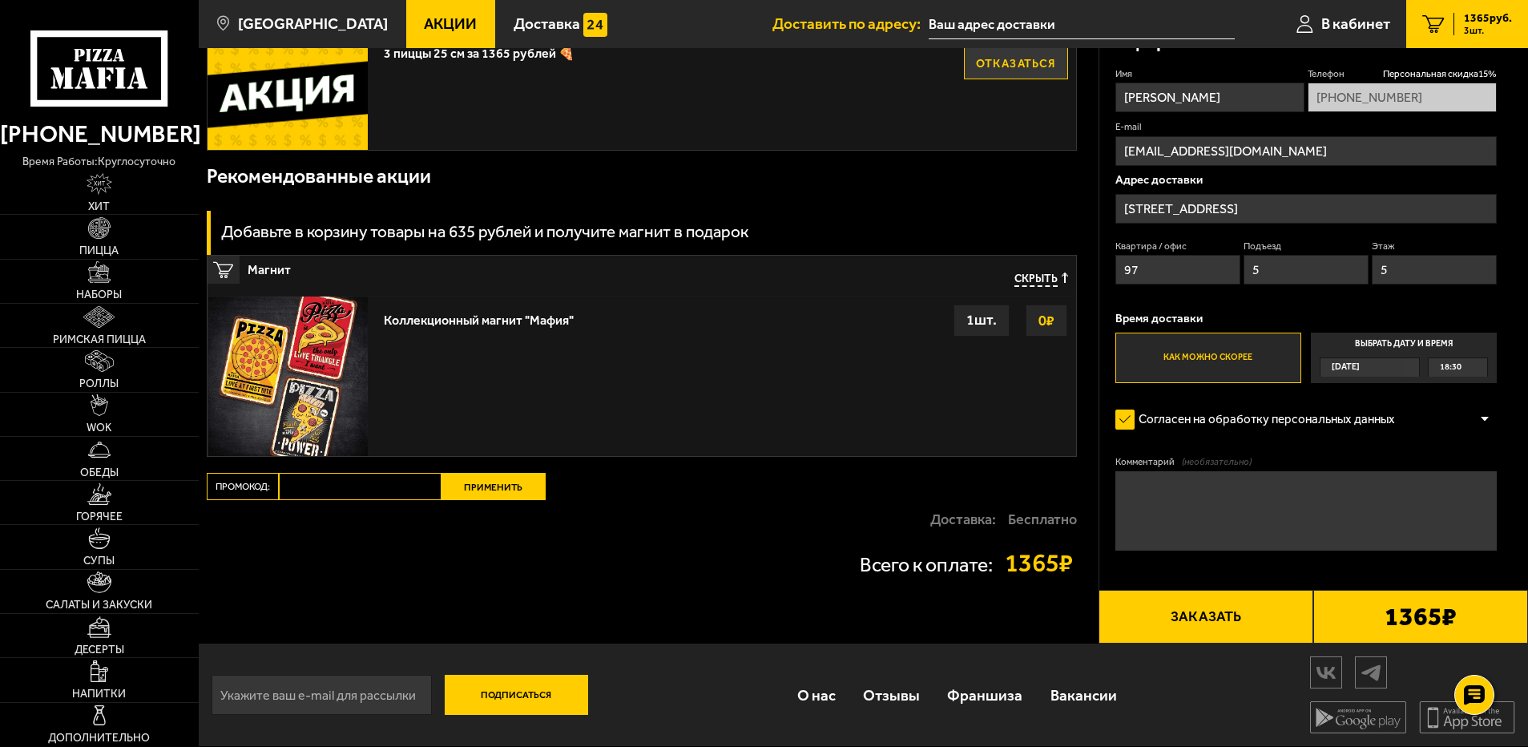
click at [1187, 613] on button "Заказать" at bounding box center [1206, 617] width 215 height 54
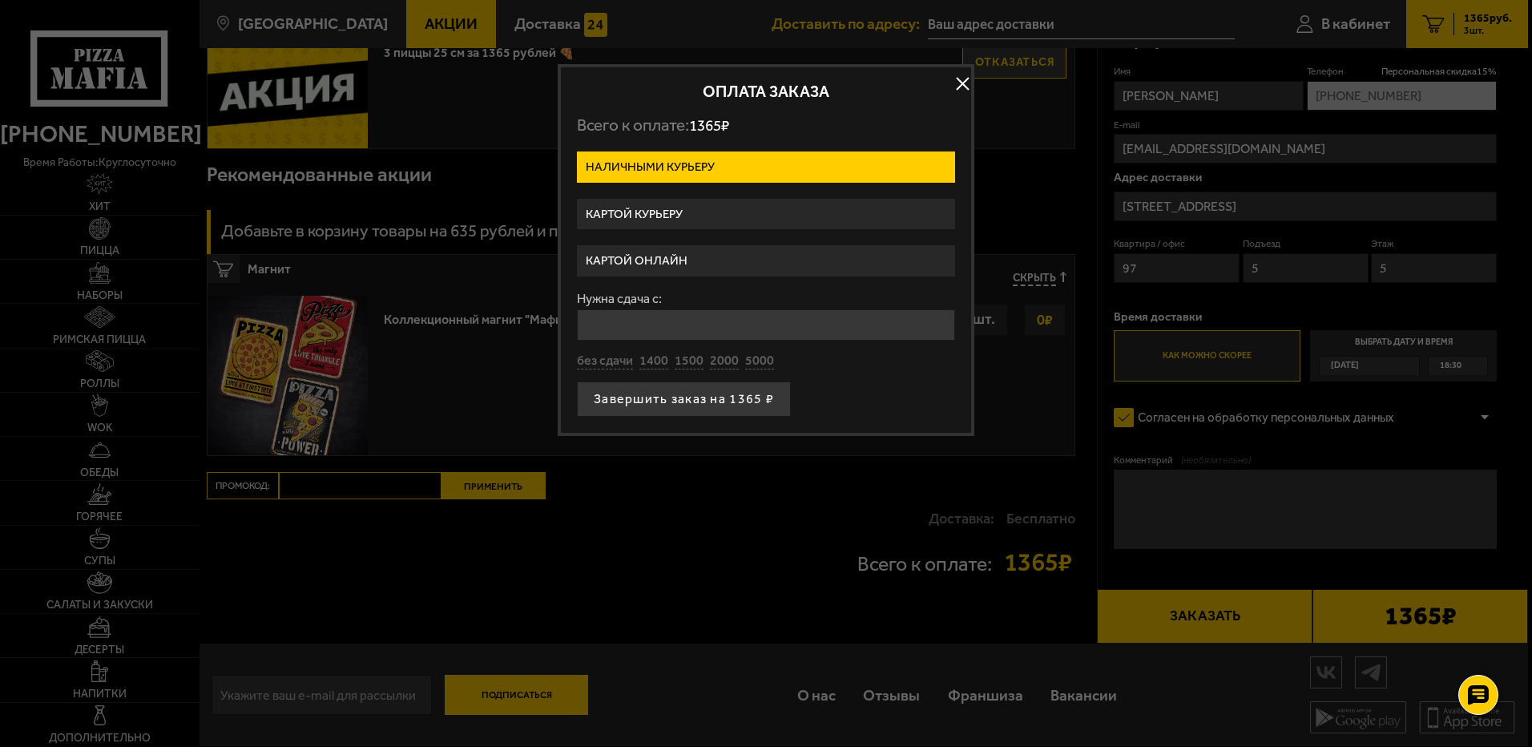
click at [705, 252] on label "Картой онлайн" at bounding box center [766, 260] width 378 height 31
click at [0, 0] on input "Картой онлайн" at bounding box center [0, 0] width 0 height 0
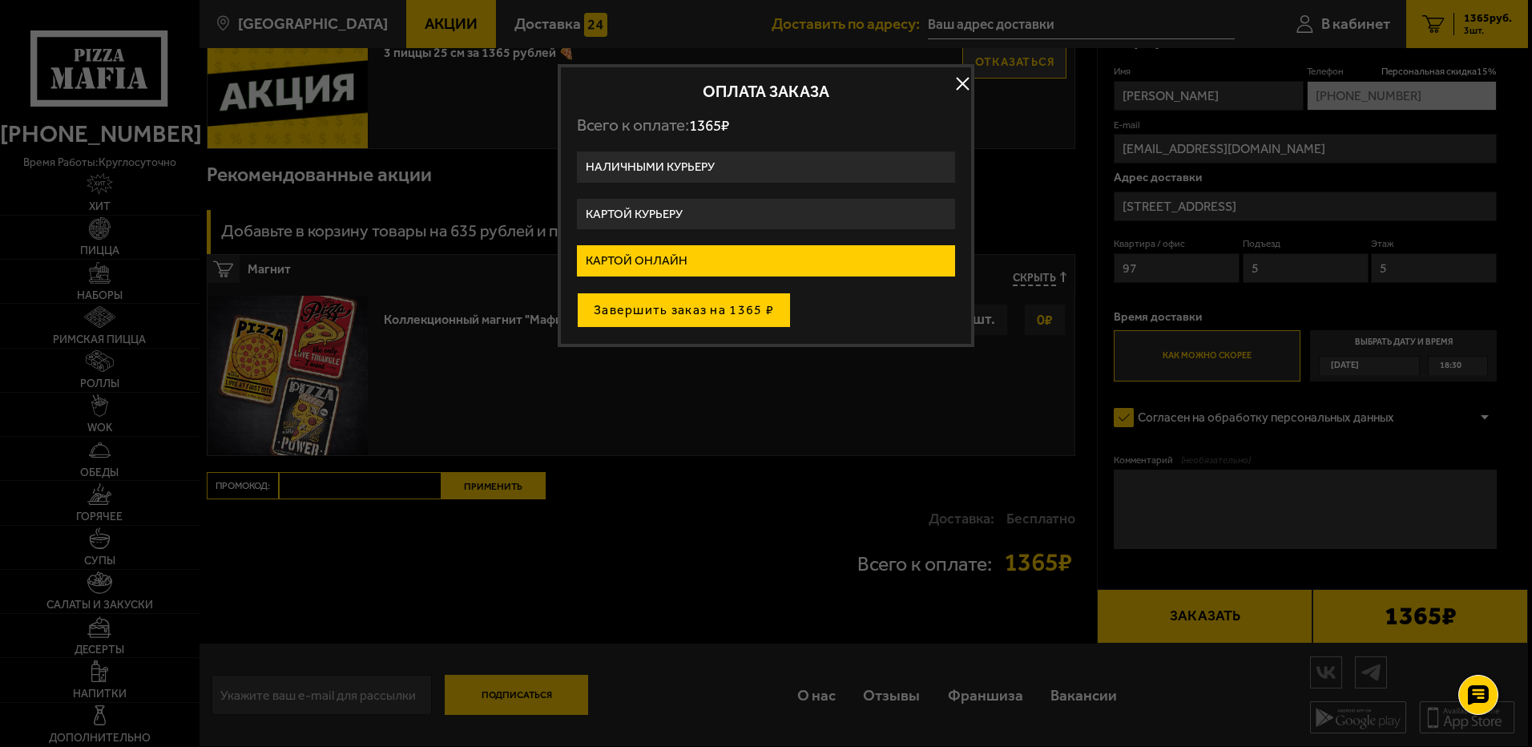
click at [690, 301] on button "Завершить заказ на 1365 ₽" at bounding box center [684, 309] width 214 height 35
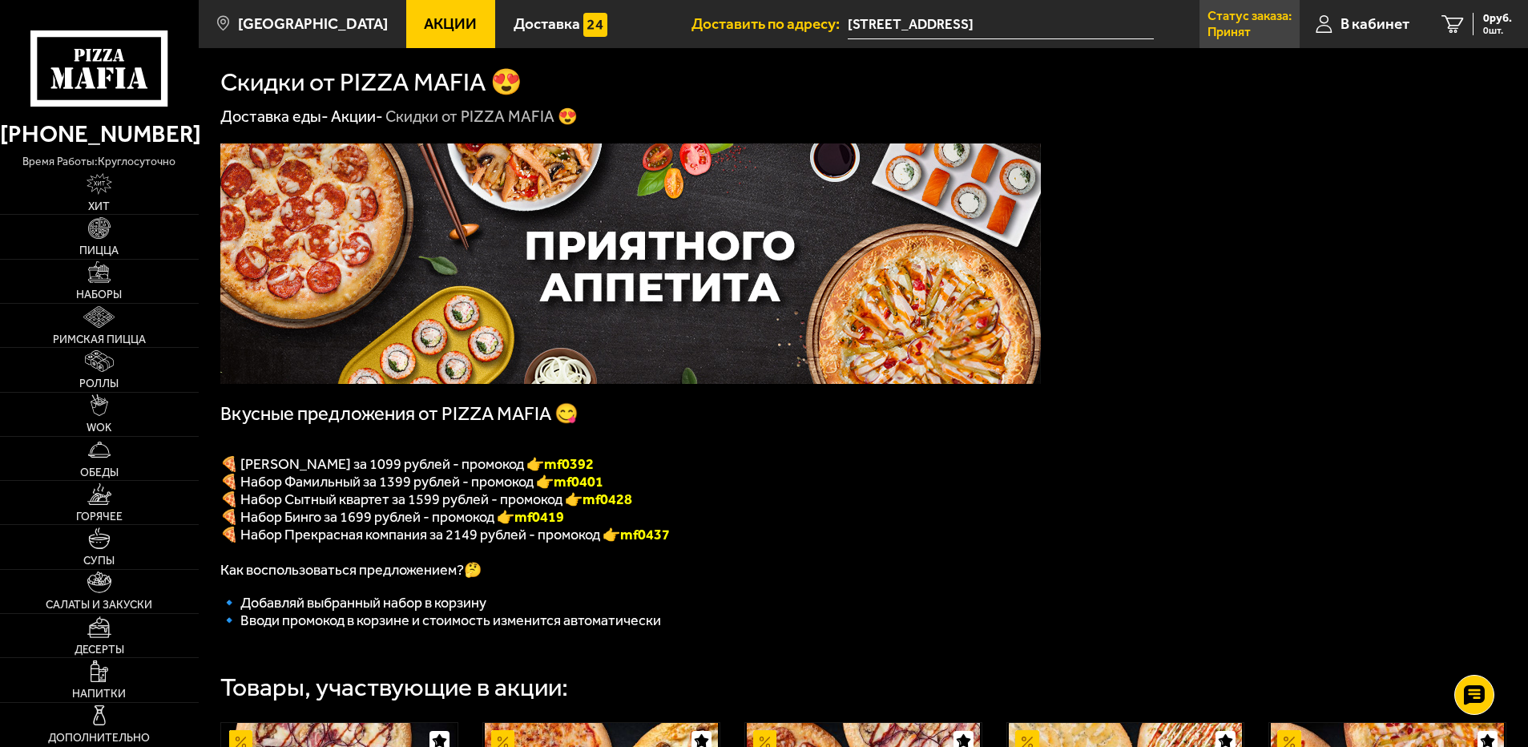
click at [1236, 13] on p "Статус заказа:" at bounding box center [1250, 16] width 84 height 13
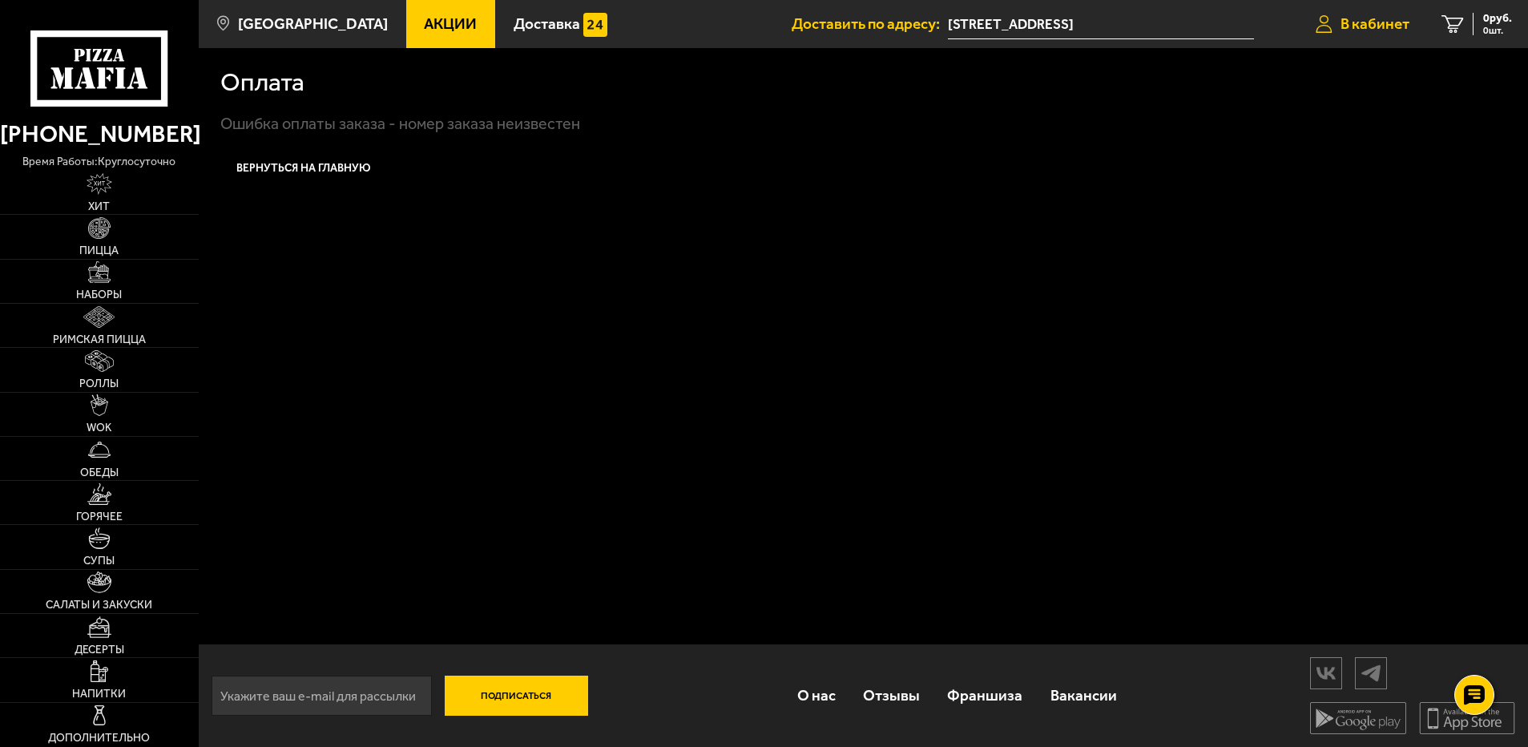
click at [1371, 18] on span "В кабинет" at bounding box center [1375, 23] width 69 height 15
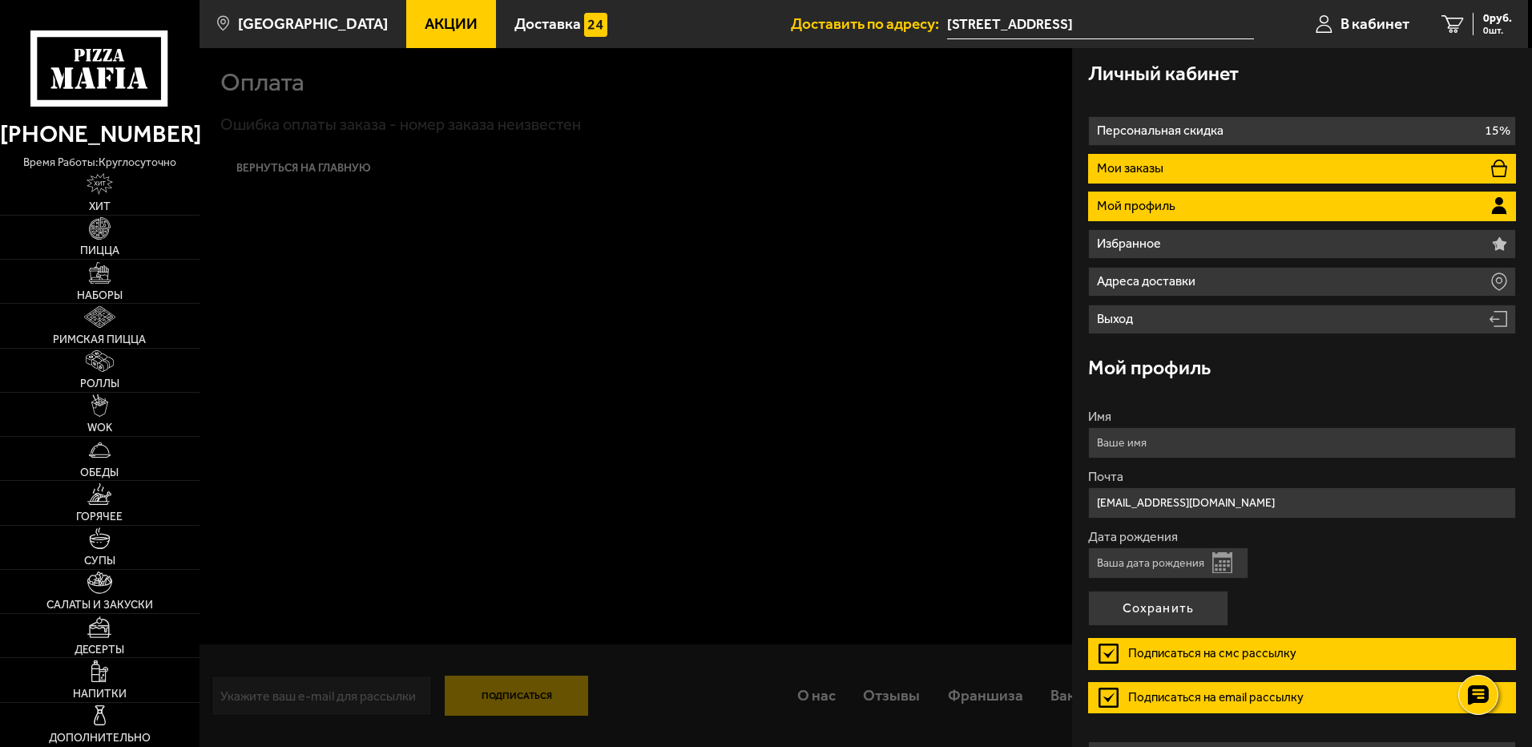
click at [1118, 163] on p "Мои заказы" at bounding box center [1132, 168] width 71 height 13
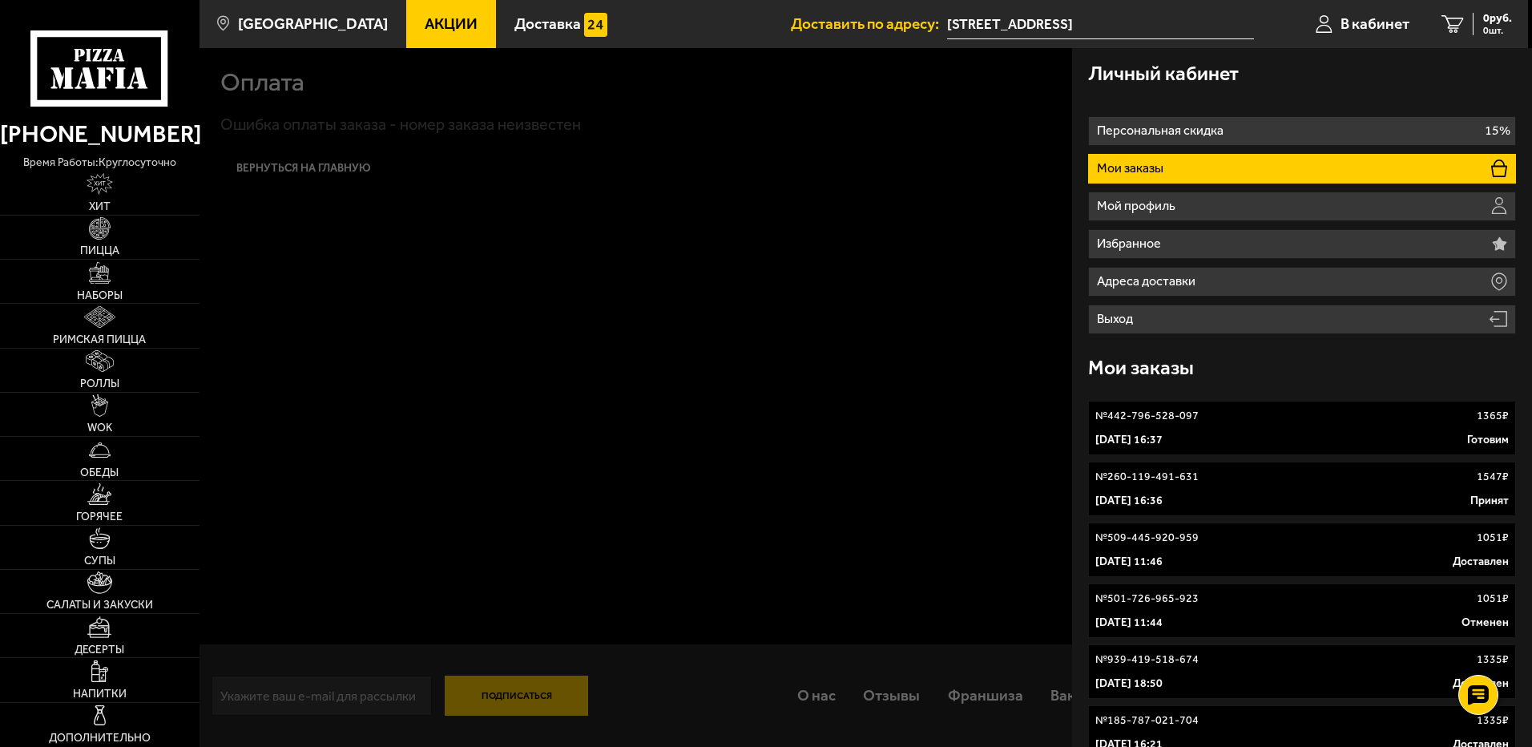
drag, startPoint x: 1188, startPoint y: 478, endPoint x: 960, endPoint y: 485, distance: 228.5
click at [960, 485] on div at bounding box center [966, 421] width 1532 height 747
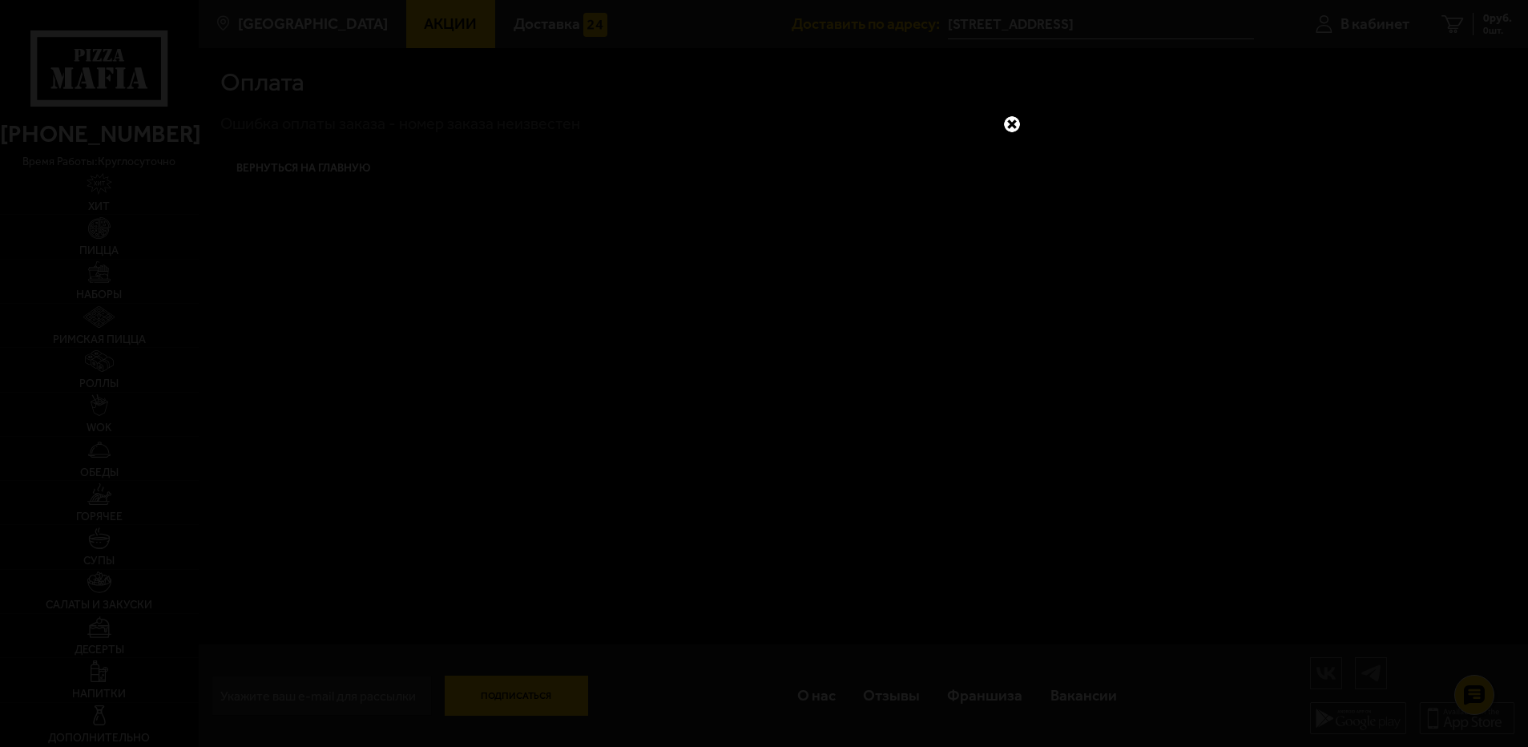
click at [1010, 117] on link at bounding box center [1012, 124] width 21 height 21
